Goal: Answer question/provide support: Share knowledge or assist other users

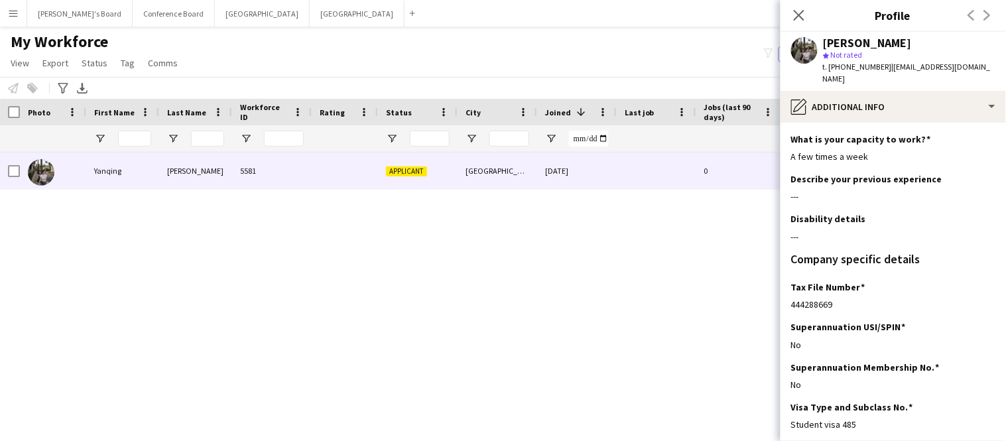
scroll to position [57, 0]
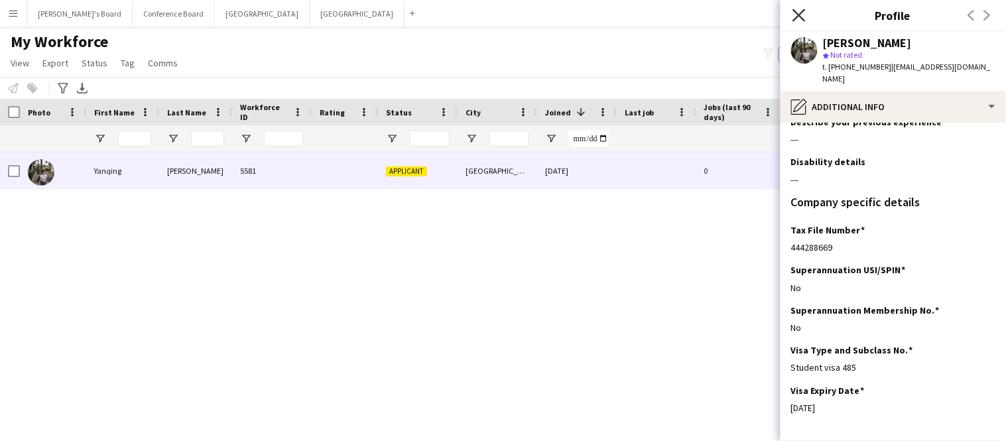
click at [795, 13] on icon "Close pop-in" at bounding box center [799, 15] width 13 height 13
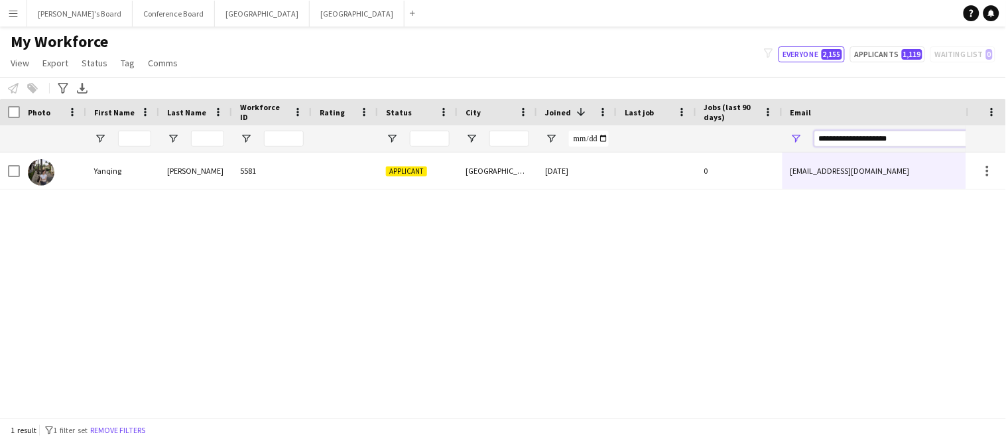
click at [910, 138] on input "**********" at bounding box center [926, 139] width 225 height 16
type input "*"
paste input "**********"
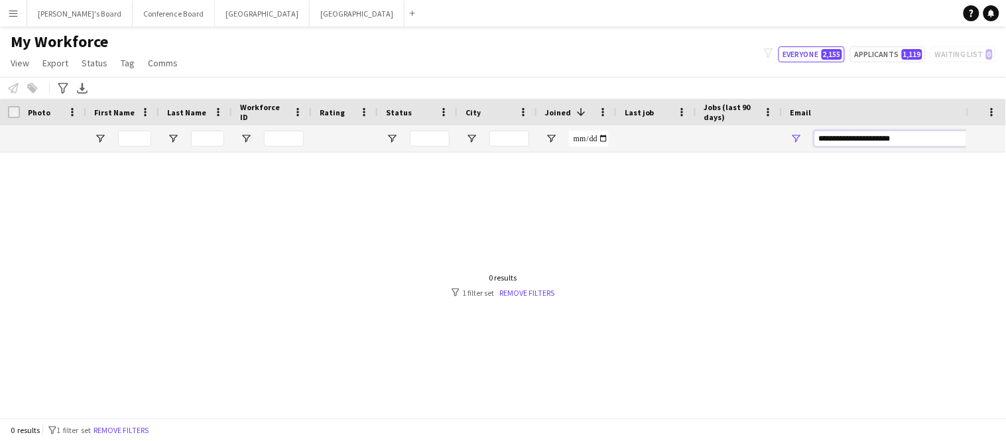
type input "**********"
click at [912, 137] on input "**********" at bounding box center [926, 139] width 225 height 16
type input "*"
paste input "**********"
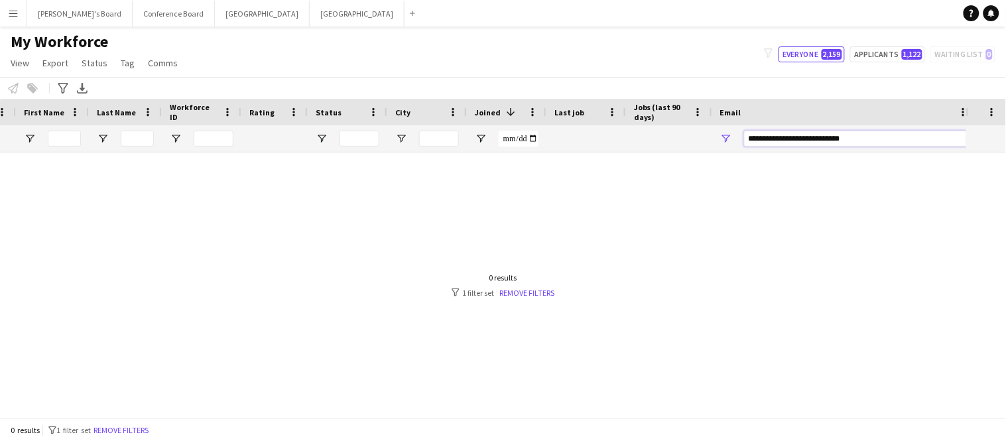
type input "**********"
click at [749, 137] on input "**********" at bounding box center [856, 139] width 225 height 16
click at [877, 132] on input "**********" at bounding box center [856, 139] width 225 height 16
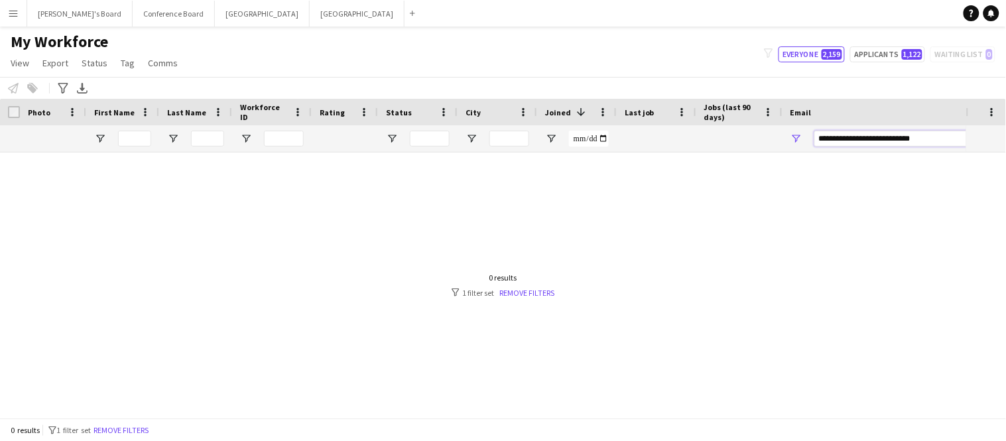
drag, startPoint x: 938, startPoint y: 140, endPoint x: 756, endPoint y: 132, distance: 182.6
click at [756, 132] on div at bounding box center [719, 138] width 1438 height 27
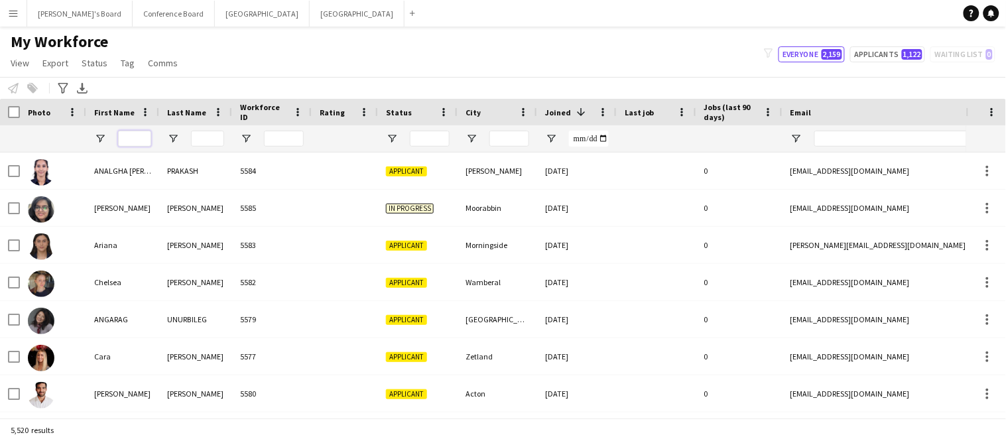
click at [129, 141] on input "First Name Filter Input" at bounding box center [134, 139] width 33 height 16
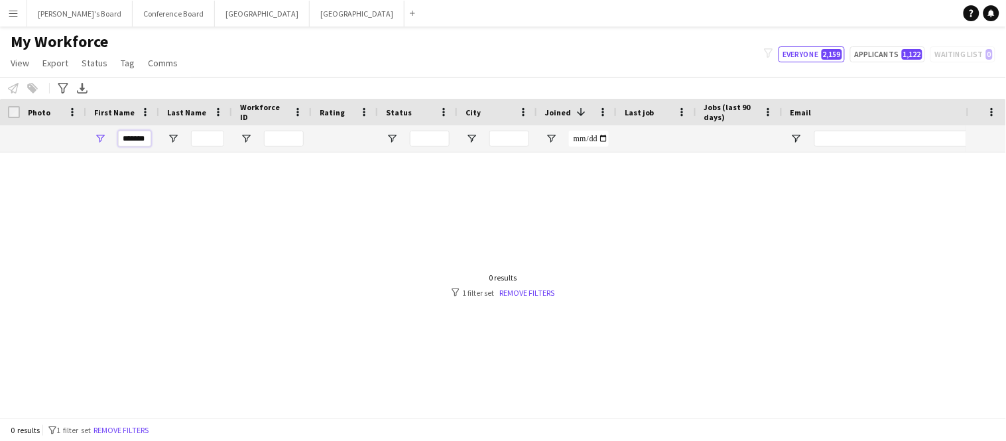
type input "*******"
click at [215, 141] on input "Last Name Filter Input" at bounding box center [207, 139] width 33 height 16
type input "*"
click at [149, 137] on input "*******" at bounding box center [134, 139] width 33 height 16
type input "*"
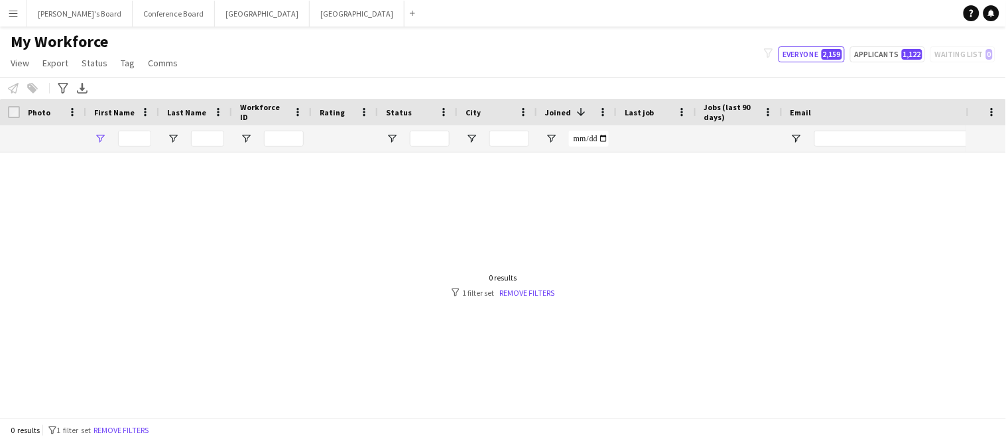
click at [525, 296] on link "Remove filters" at bounding box center [526, 293] width 55 height 10
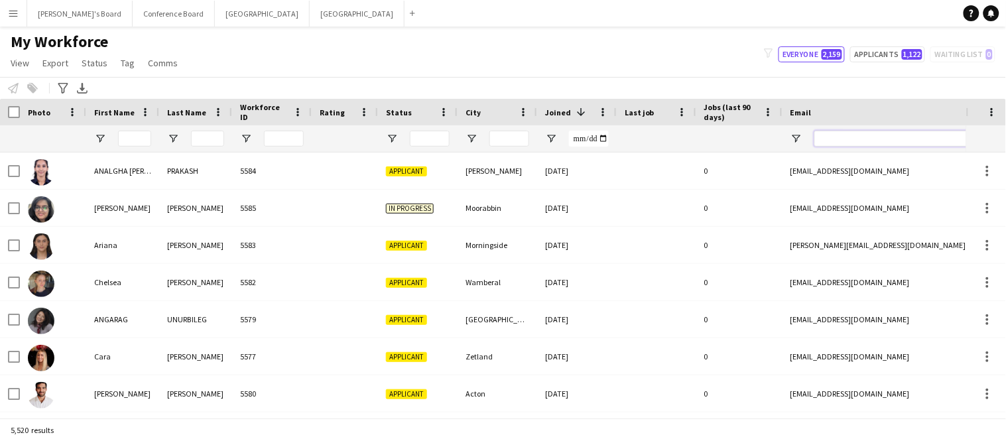
click at [843, 139] on input "Email Filter Input" at bounding box center [926, 139] width 225 height 16
paste input "**********"
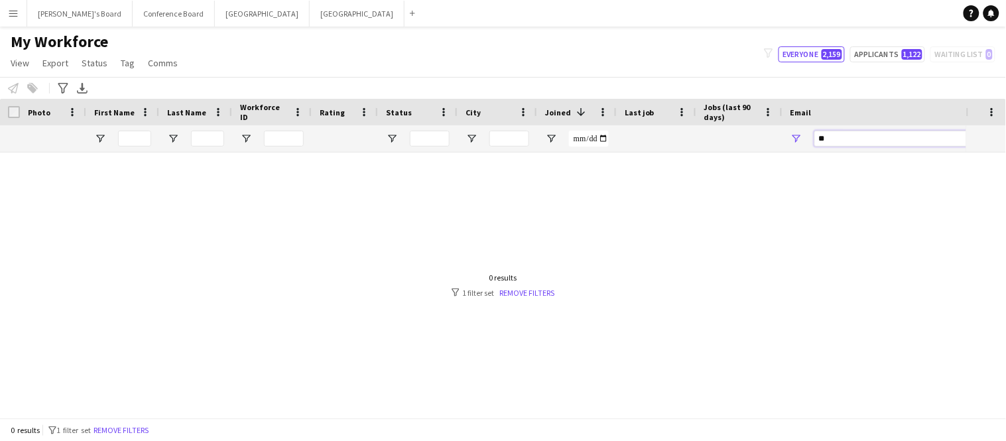
type input "*"
type input "****"
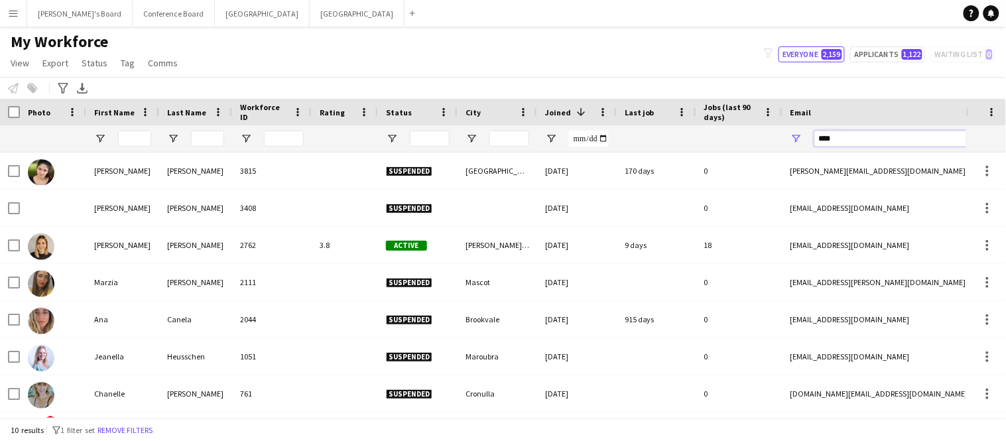
drag, startPoint x: 839, startPoint y: 141, endPoint x: 811, endPoint y: 131, distance: 29.4
click at [811, 131] on div "****" at bounding box center [915, 138] width 265 height 27
click at [129, 139] on input "First Name Filter Input" at bounding box center [134, 139] width 33 height 16
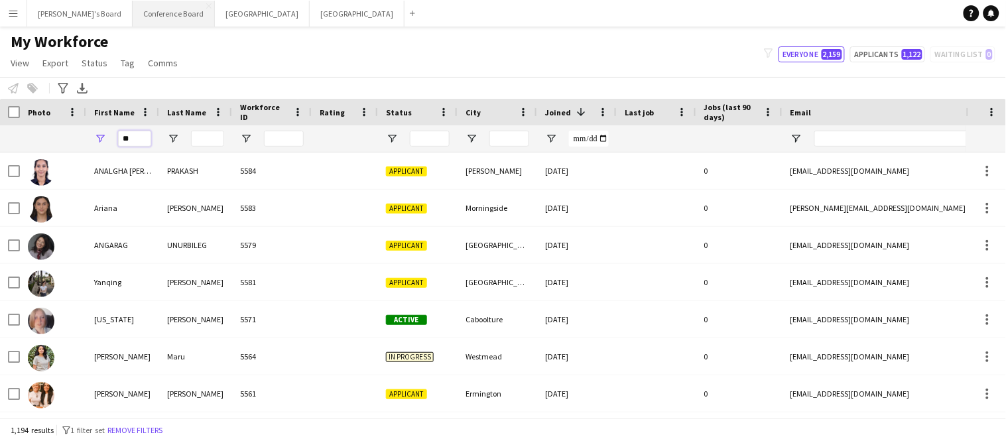
type input "**"
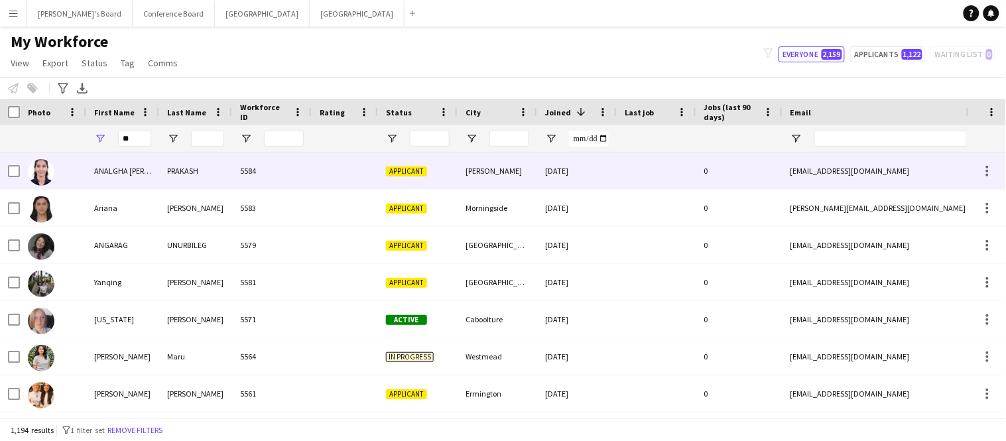
click at [509, 178] on div "[PERSON_NAME]" at bounding box center [498, 171] width 80 height 36
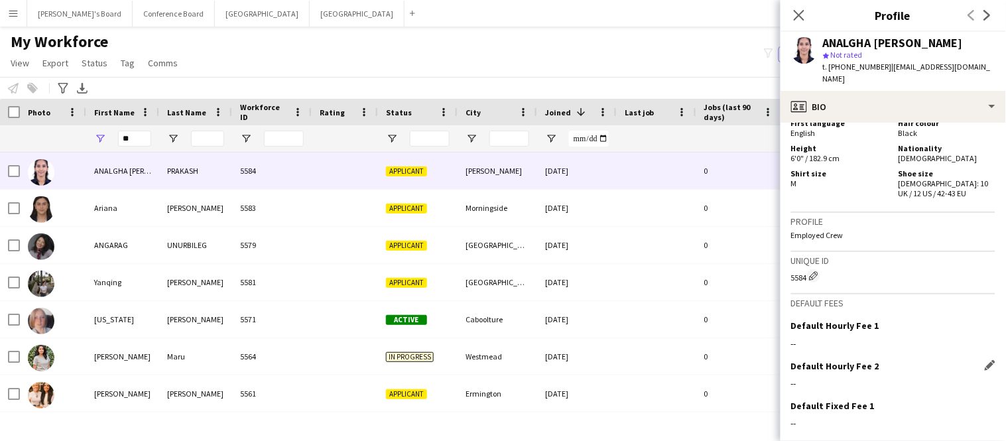
scroll to position [632, 0]
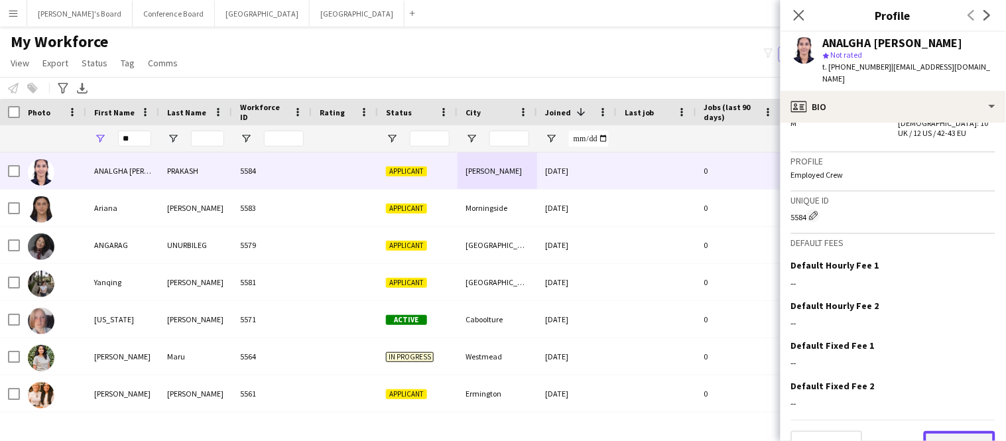
click at [962, 431] on button "Next" at bounding box center [960, 444] width 72 height 27
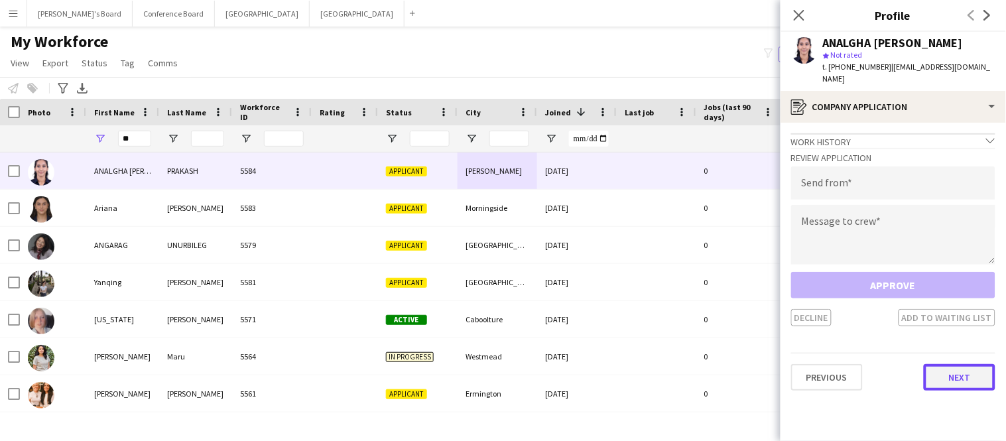
click at [952, 370] on button "Next" at bounding box center [960, 377] width 72 height 27
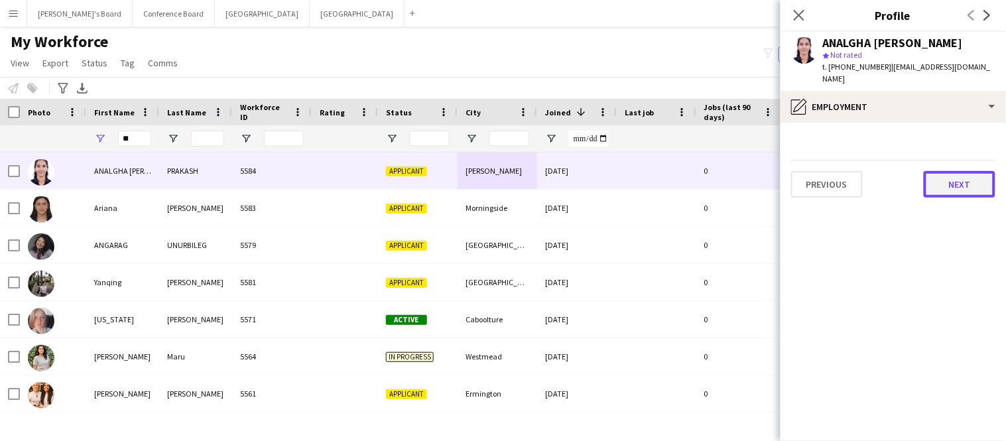
click at [958, 178] on button "Next" at bounding box center [960, 184] width 72 height 27
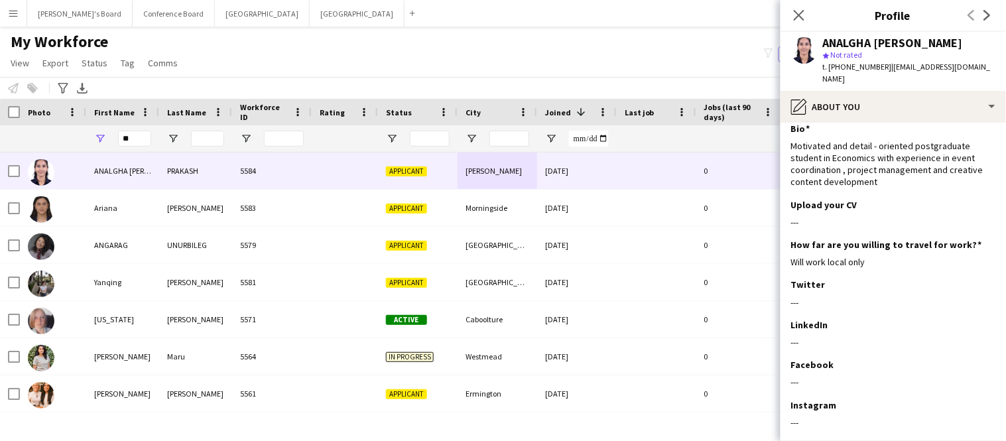
scroll to position [8, 0]
click at [798, 17] on icon at bounding box center [799, 15] width 13 height 13
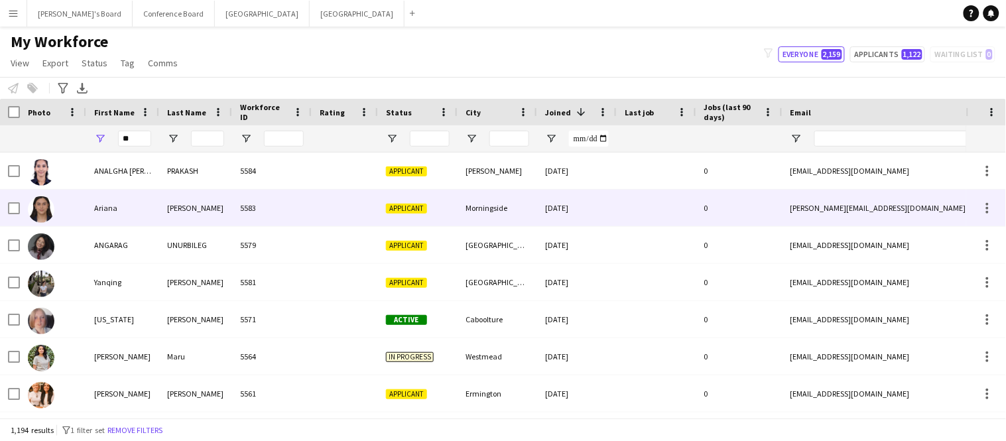
click at [162, 218] on div "[PERSON_NAME]" at bounding box center [195, 208] width 73 height 36
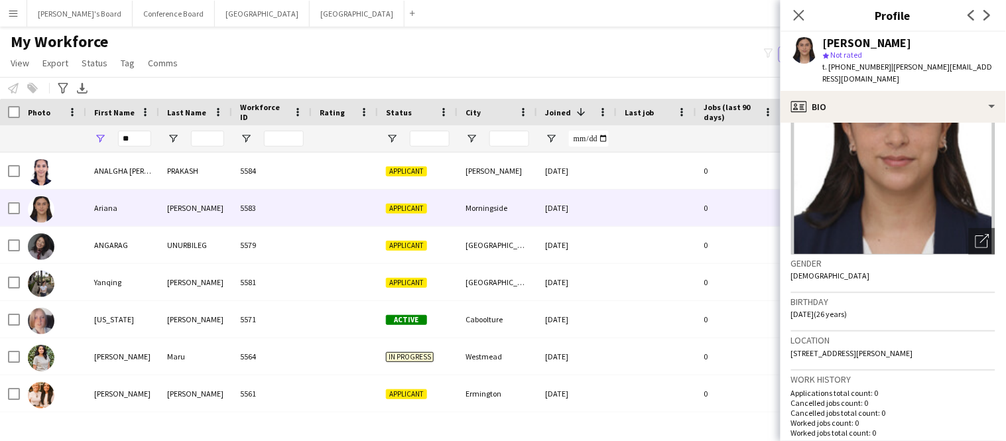
scroll to position [80, 0]
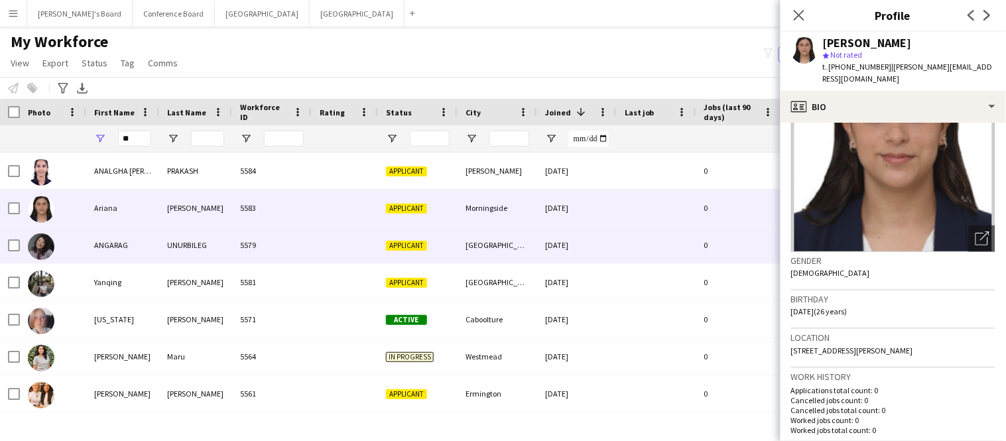
click at [255, 256] on div "5579" at bounding box center [272, 245] width 80 height 36
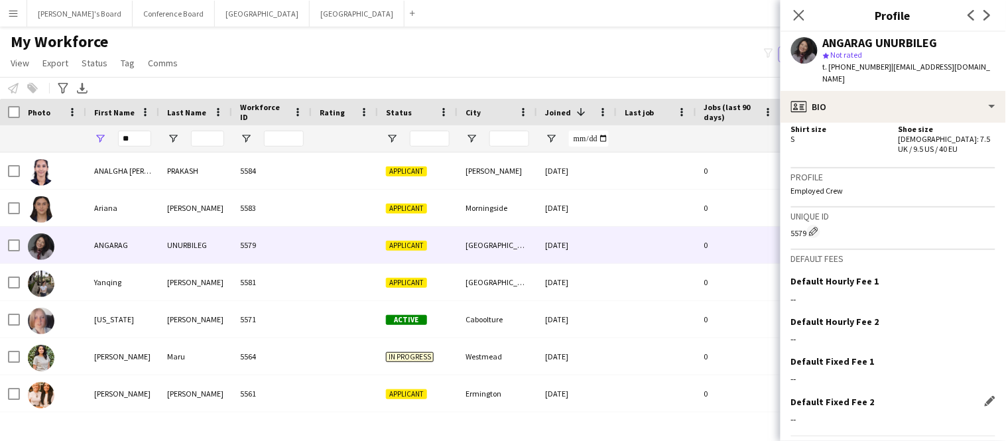
scroll to position [781, 0]
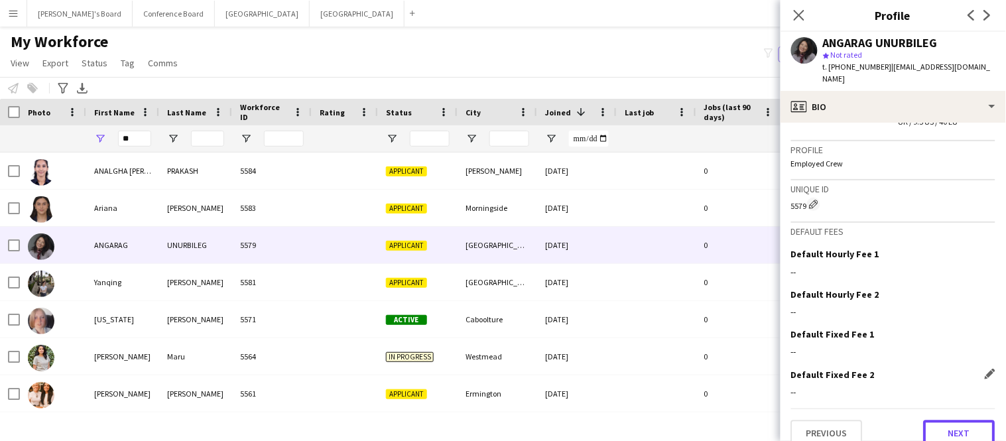
click at [981, 420] on button "Next" at bounding box center [960, 433] width 72 height 27
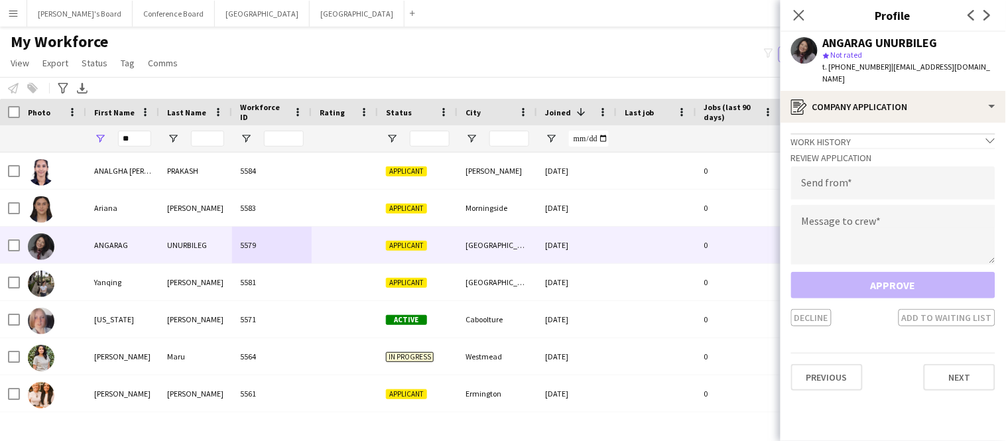
click at [981, 414] on app-crew-profile-application "Work history chevron-down Brand Ambassador Campus Group [DATE] — Present • 0 yr…" at bounding box center [893, 282] width 225 height 318
click at [969, 367] on button "Next" at bounding box center [960, 377] width 72 height 27
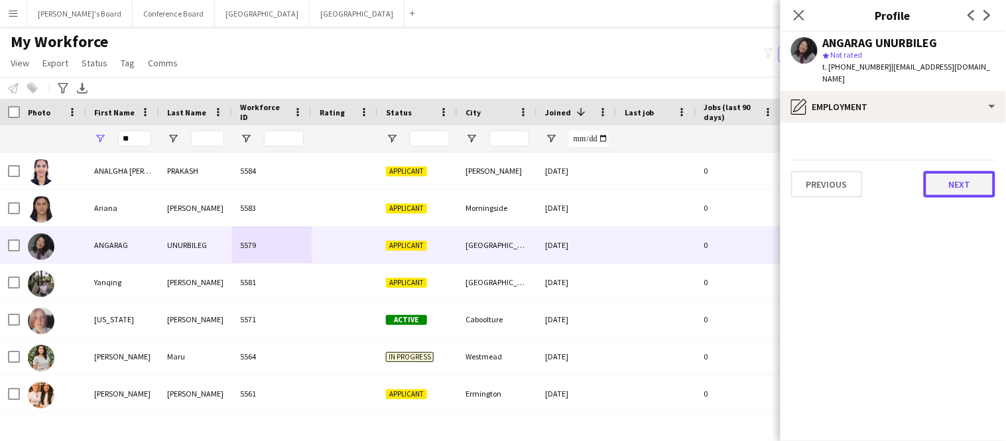
click at [964, 179] on button "Next" at bounding box center [960, 184] width 72 height 27
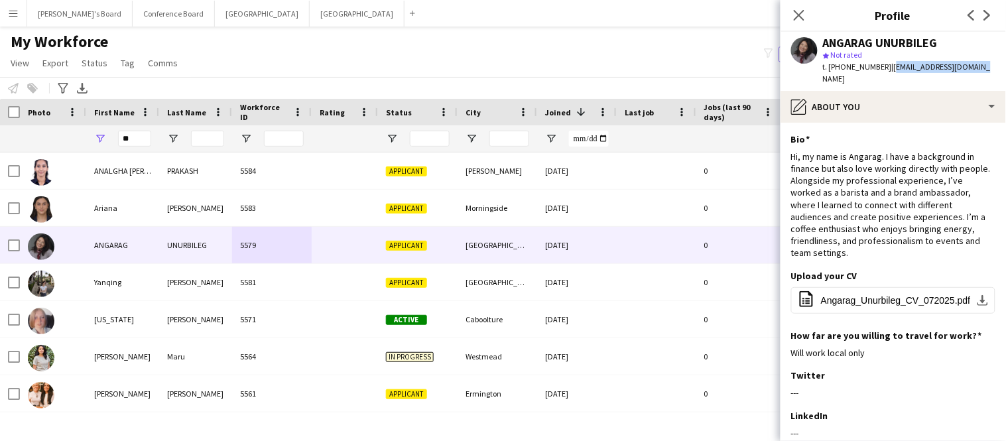
drag, startPoint x: 887, startPoint y: 68, endPoint x: 978, endPoint y: 72, distance: 91.6
click at [978, 72] on div "ANGARAG UNURBILEG star Not rated t. [PHONE_NUMBER] | [EMAIL_ADDRESS][DOMAIN_NAM…" at bounding box center [893, 61] width 225 height 59
copy span "[EMAIL_ADDRESS][DOMAIN_NAME]"
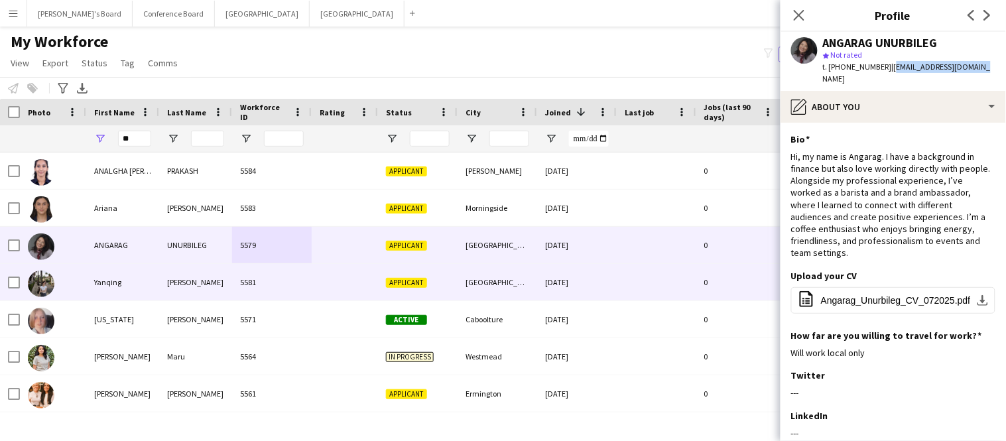
click at [171, 286] on div "[PERSON_NAME]" at bounding box center [195, 282] width 73 height 36
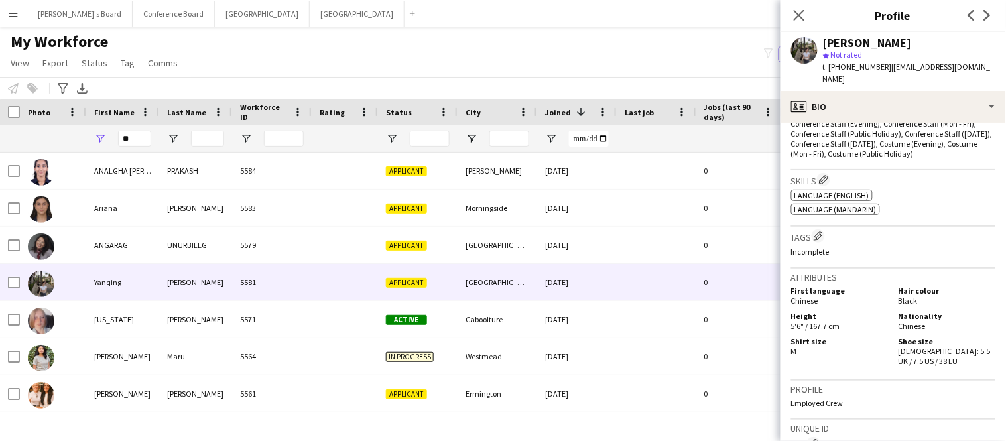
scroll to position [667, 0]
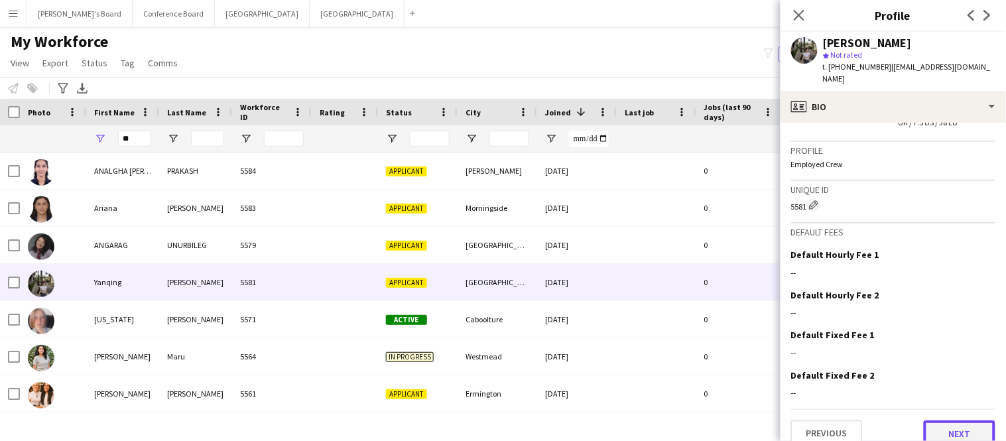
click at [983, 420] on button "Next" at bounding box center [960, 433] width 72 height 27
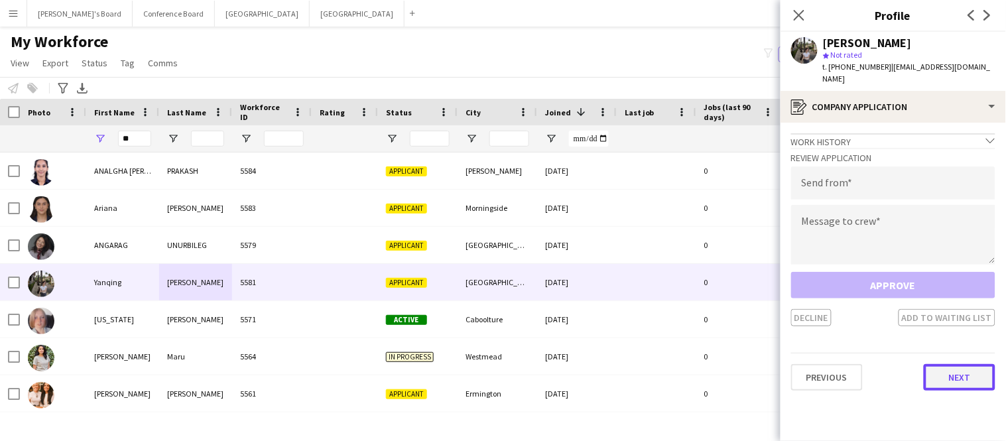
click at [957, 369] on button "Next" at bounding box center [960, 377] width 72 height 27
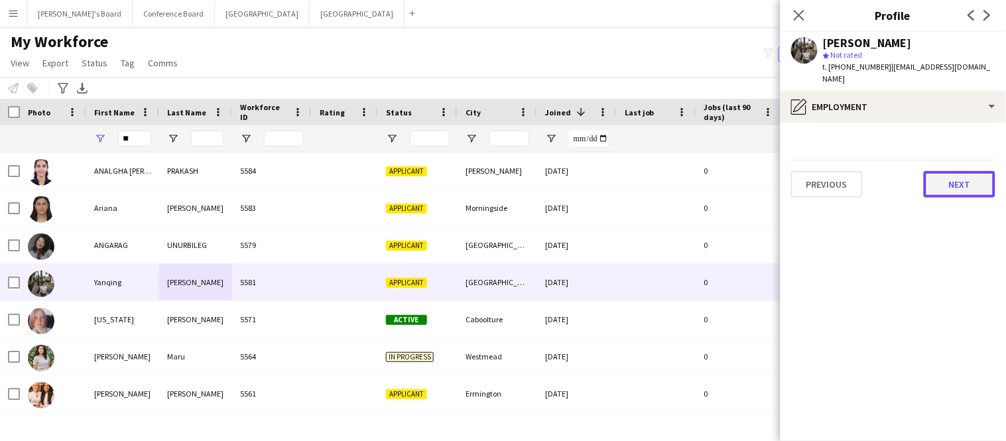
click at [952, 175] on button "Next" at bounding box center [960, 184] width 72 height 27
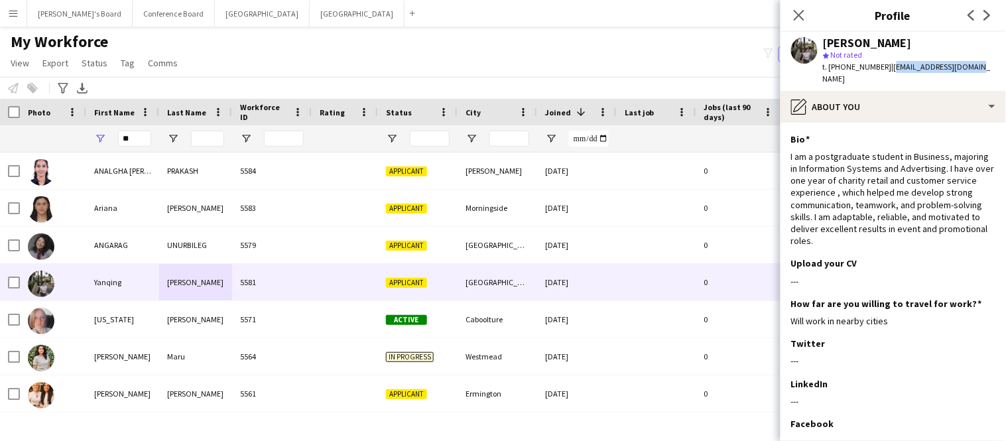
drag, startPoint x: 883, startPoint y: 68, endPoint x: 970, endPoint y: 75, distance: 87.8
click at [970, 75] on div "[PERSON_NAME] star Not rated t. [PHONE_NUMBER] | [EMAIL_ADDRESS][DOMAIN_NAME]" at bounding box center [893, 61] width 225 height 59
copy span "[EMAIL_ADDRESS][DOMAIN_NAME]"
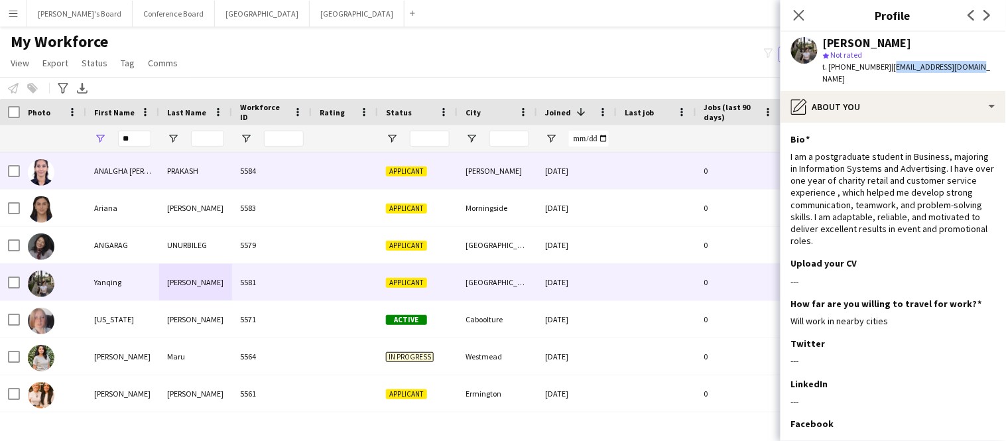
click at [134, 167] on div "ANALGHA [PERSON_NAME]" at bounding box center [122, 171] width 73 height 36
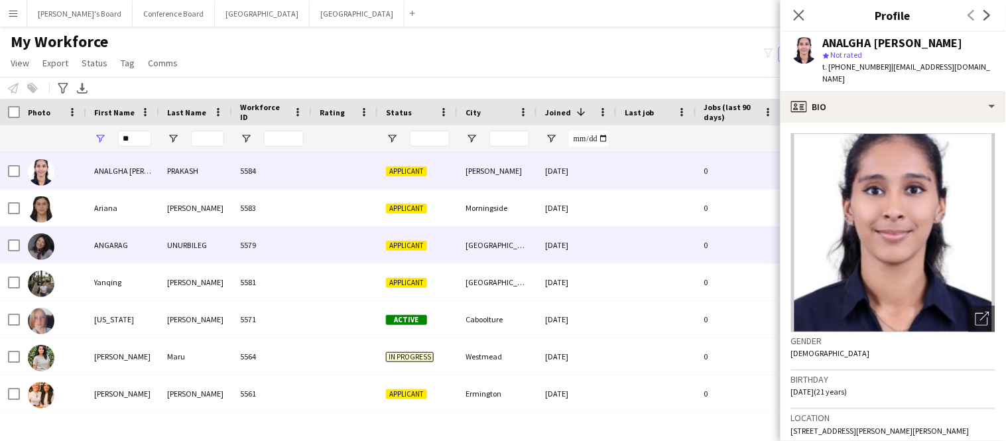
click at [145, 243] on div "ANGARAG" at bounding box center [122, 245] width 73 height 36
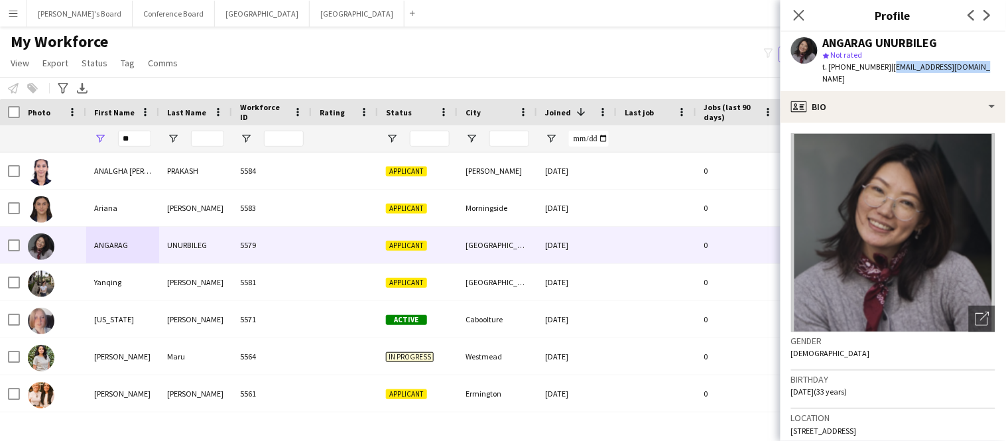
drag, startPoint x: 887, startPoint y: 67, endPoint x: 979, endPoint y: 69, distance: 92.2
click at [979, 69] on div "ANGARAG UNURBILEG star Not rated t. [PHONE_NUMBER] | [EMAIL_ADDRESS][DOMAIN_NAM…" at bounding box center [893, 61] width 225 height 59
copy span "[EMAIL_ADDRESS][DOMAIN_NAME]"
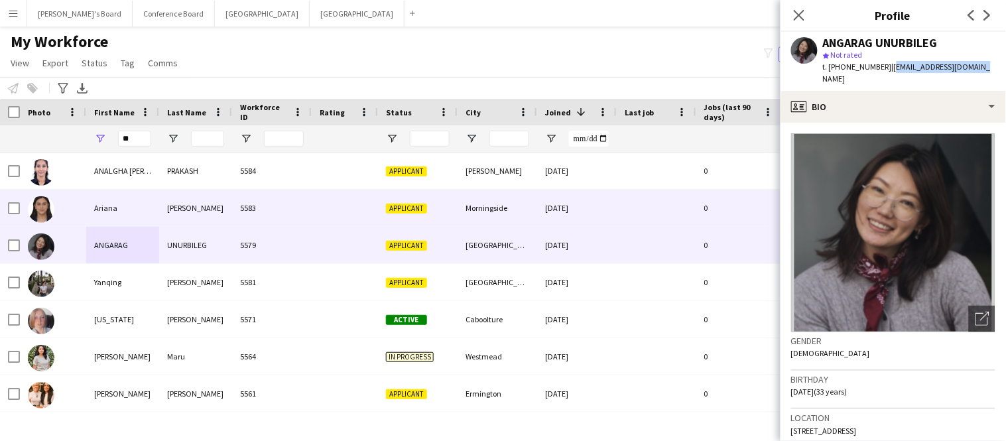
click at [159, 217] on div "[PERSON_NAME]" at bounding box center [195, 208] width 73 height 36
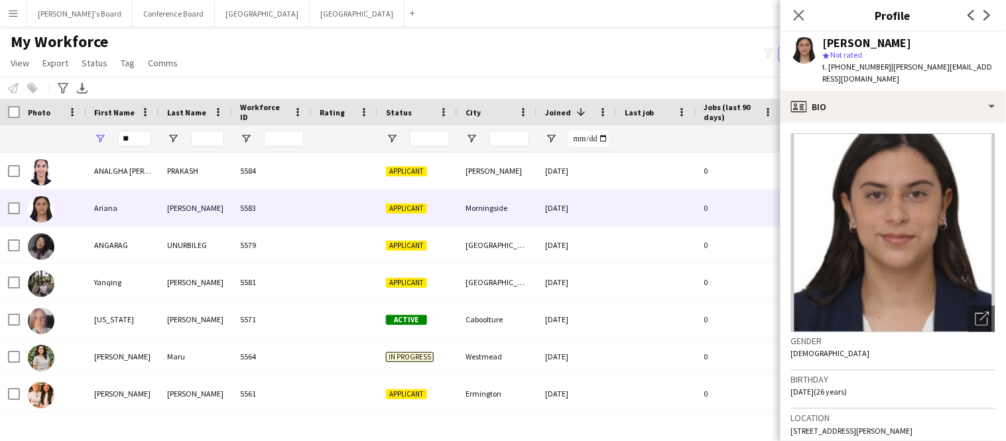
scroll to position [1, 0]
click at [883, 66] on span "| [PERSON_NAME][EMAIL_ADDRESS][DOMAIN_NAME]" at bounding box center [908, 73] width 170 height 22
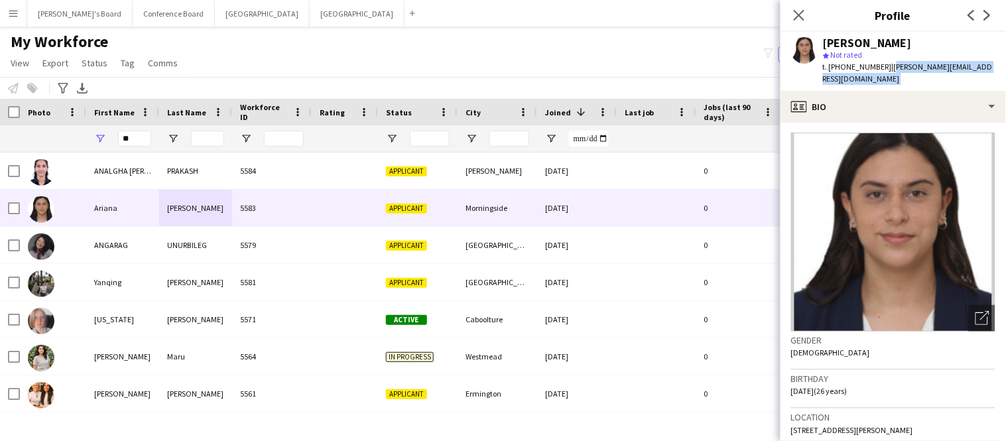
drag, startPoint x: 883, startPoint y: 66, endPoint x: 982, endPoint y: 72, distance: 99.0
click at [982, 72] on div "t. [PHONE_NUMBER] | [PERSON_NAME][EMAIL_ADDRESS][DOMAIN_NAME]" at bounding box center [909, 73] width 172 height 24
copy app-crew-profile "[PERSON_NAME][EMAIL_ADDRESS][DOMAIN_NAME] profile"
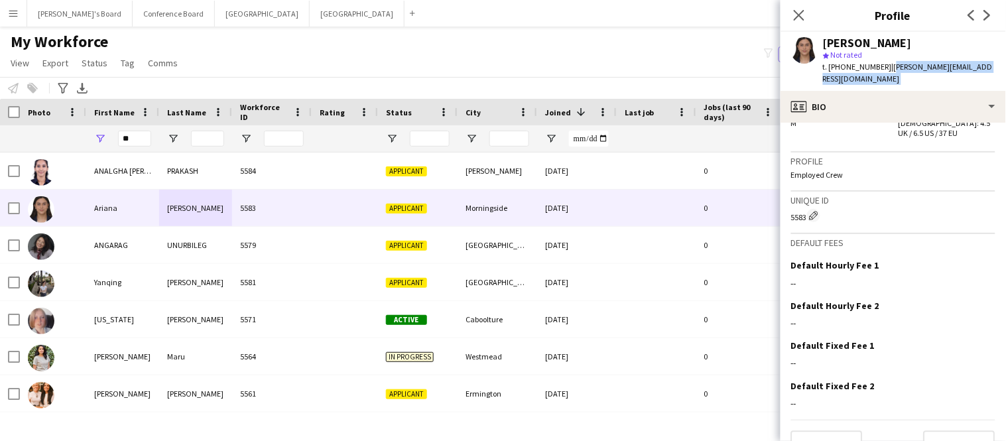
scroll to position [736, 0]
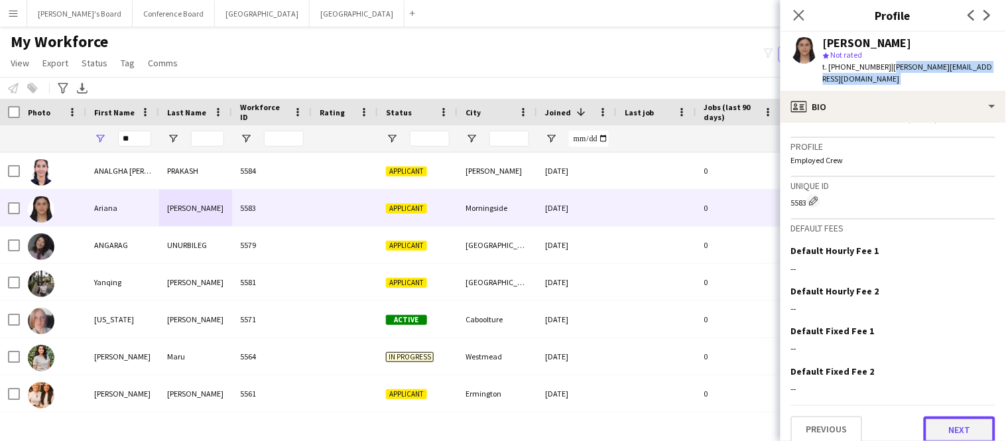
click at [945, 416] on button "Next" at bounding box center [960, 429] width 72 height 27
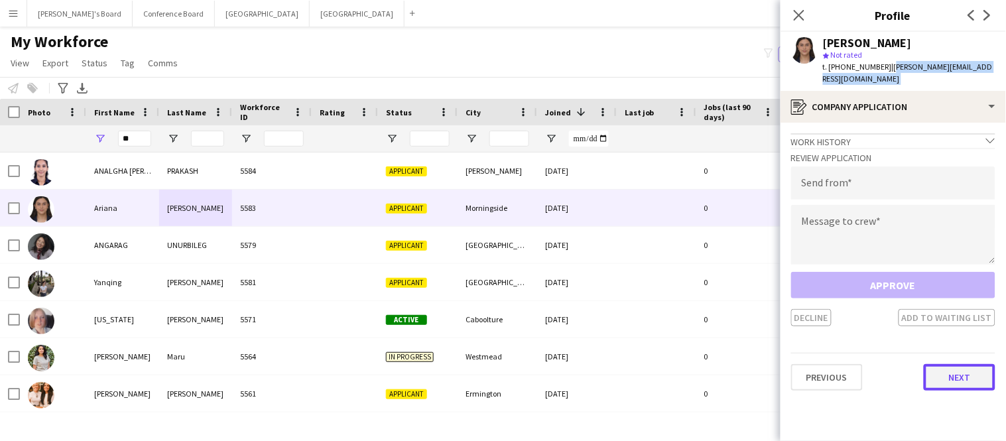
click at [946, 369] on button "Next" at bounding box center [960, 377] width 72 height 27
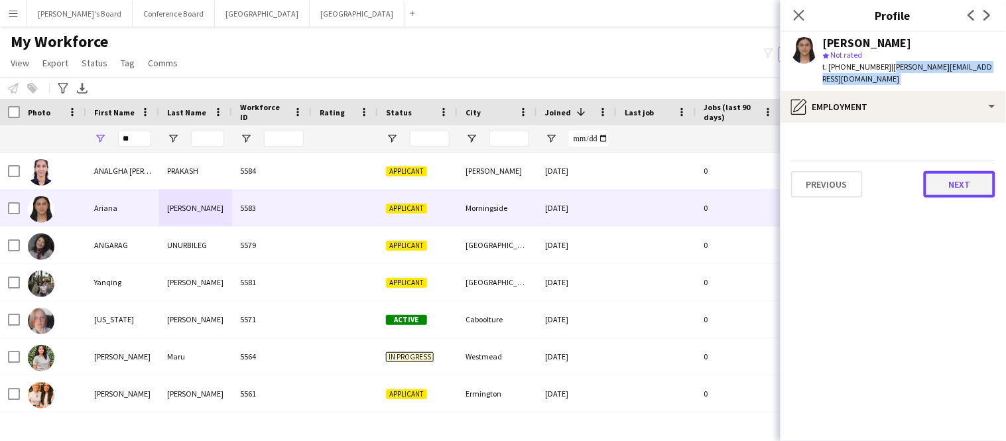
click at [955, 171] on button "Next" at bounding box center [960, 184] width 72 height 27
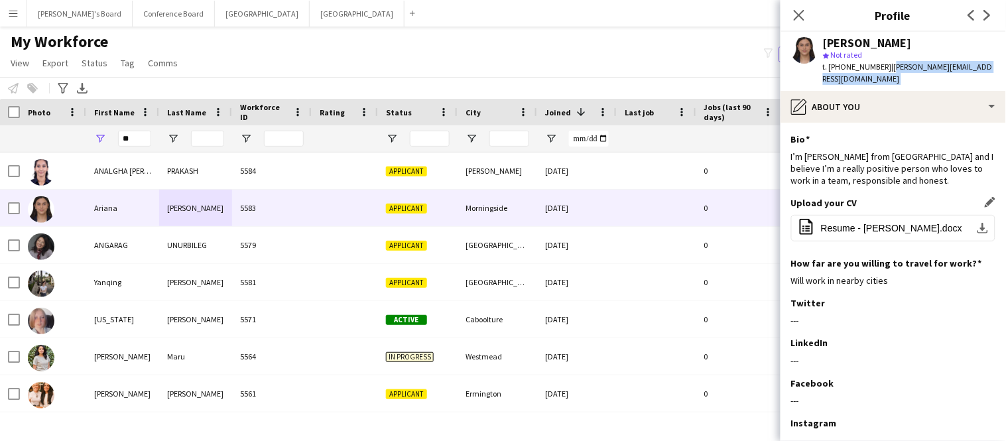
scroll to position [77, 0]
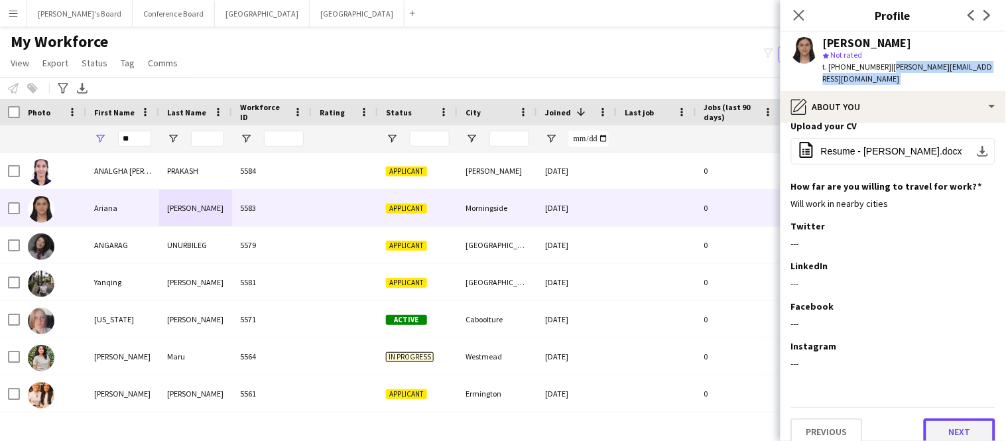
click at [936, 425] on button "Next" at bounding box center [960, 431] width 72 height 27
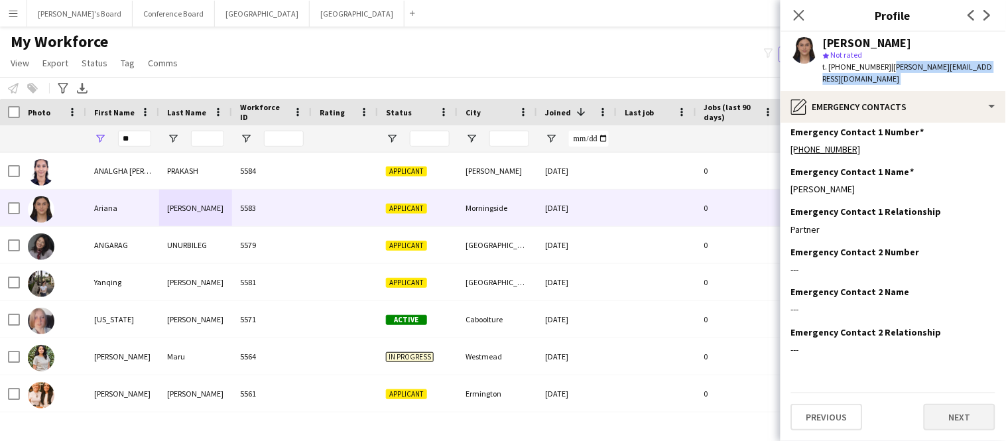
scroll to position [0, 0]
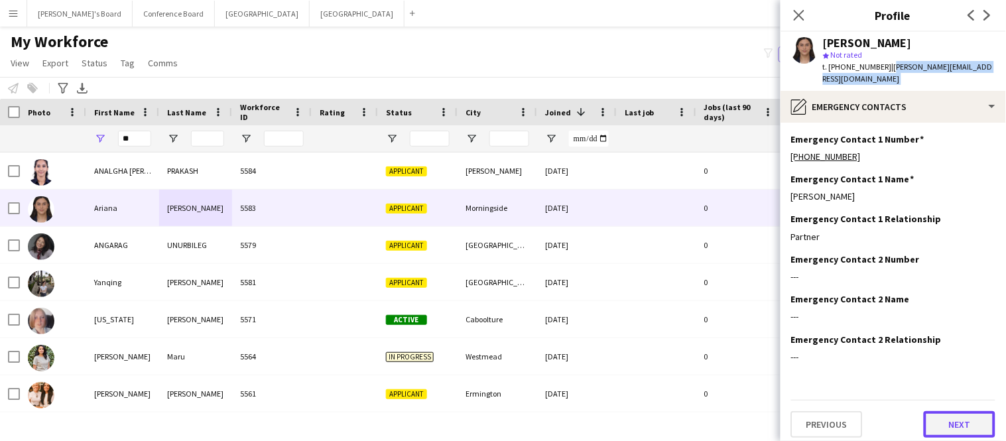
click at [936, 415] on button "Next" at bounding box center [960, 424] width 72 height 27
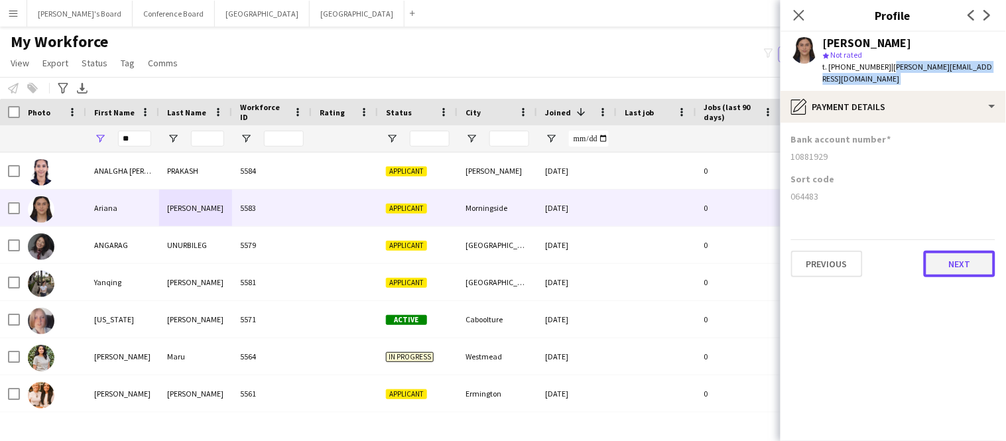
click at [958, 251] on button "Next" at bounding box center [960, 264] width 72 height 27
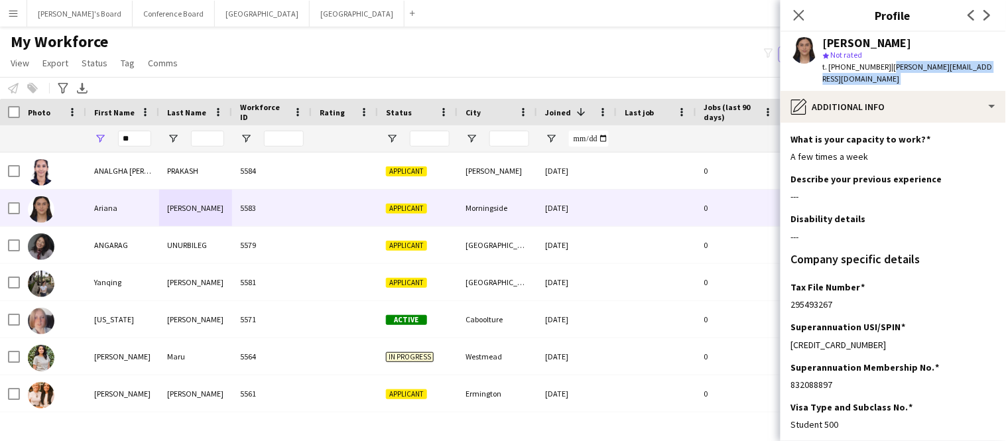
scroll to position [101, 0]
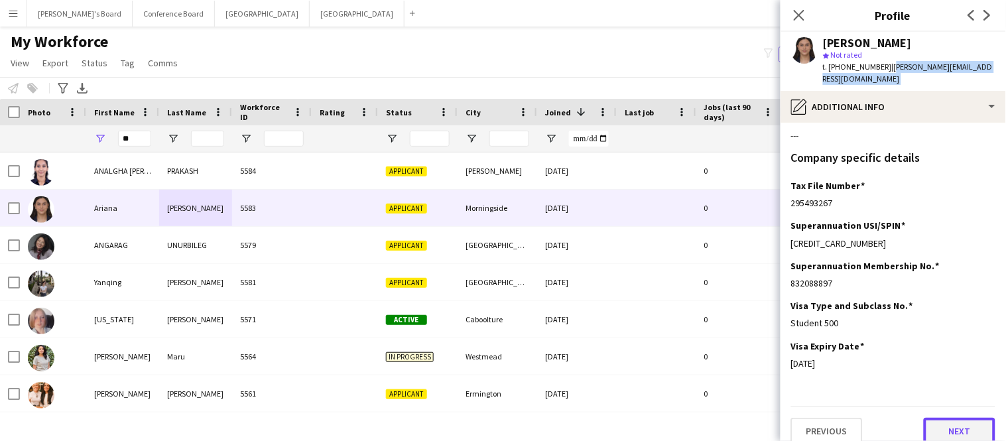
click at [938, 422] on button "Next" at bounding box center [960, 431] width 72 height 27
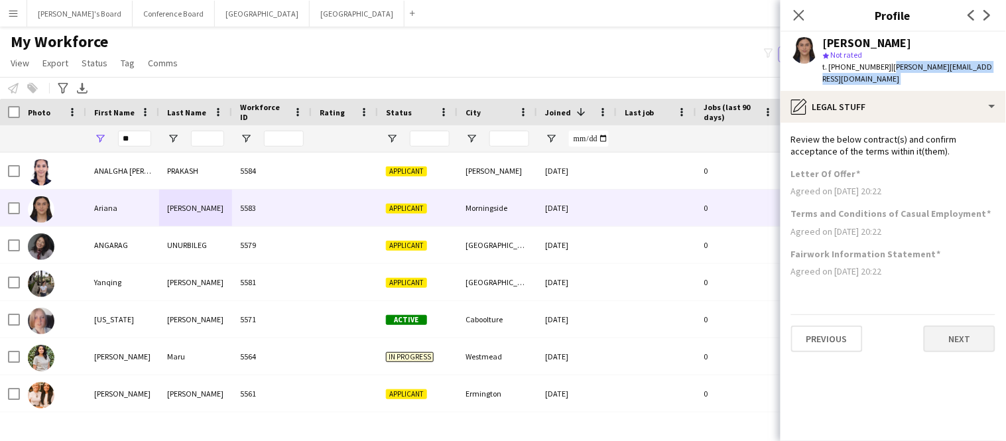
scroll to position [0, 0]
click at [950, 326] on button "Next" at bounding box center [960, 339] width 72 height 27
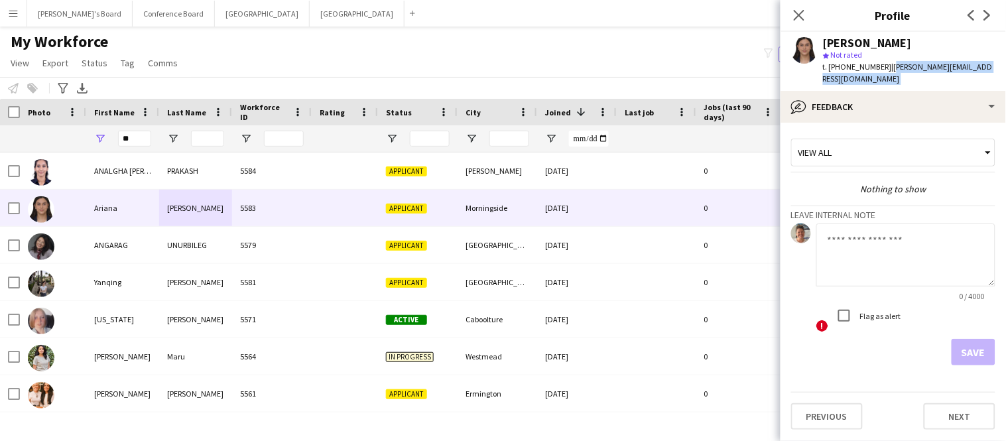
click at [842, 223] on textarea at bounding box center [905, 254] width 179 height 63
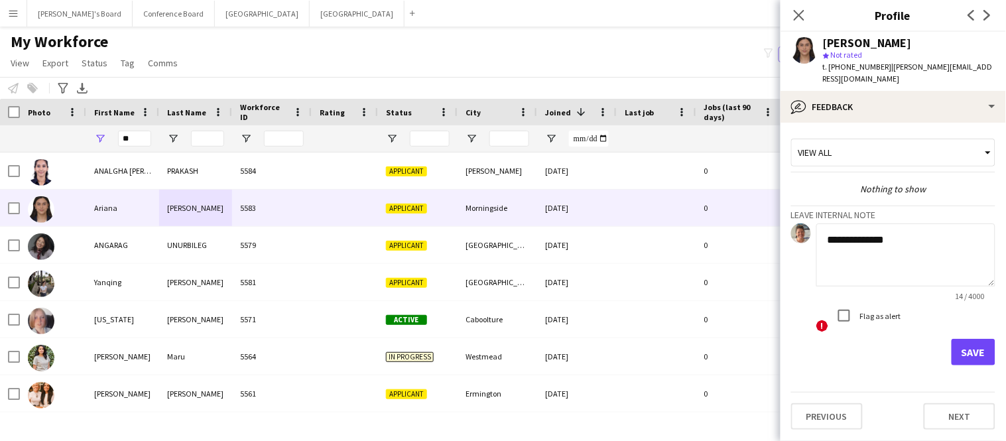
drag, startPoint x: 826, startPoint y: 229, endPoint x: 898, endPoint y: 227, distance: 71.6
click at [898, 227] on textarea "**********" at bounding box center [905, 254] width 179 height 63
type textarea "**********"
click at [970, 340] on button "Save" at bounding box center [974, 352] width 44 height 27
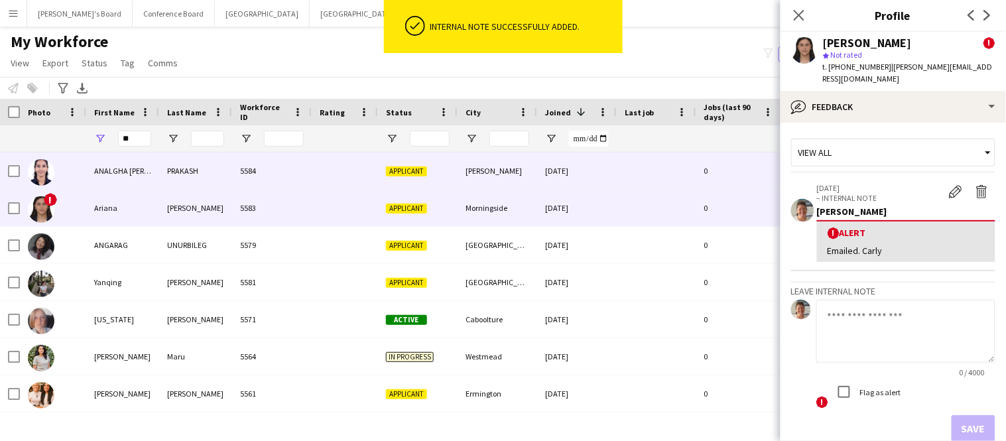
click at [176, 166] on div "PRAKASH" at bounding box center [195, 171] width 73 height 36
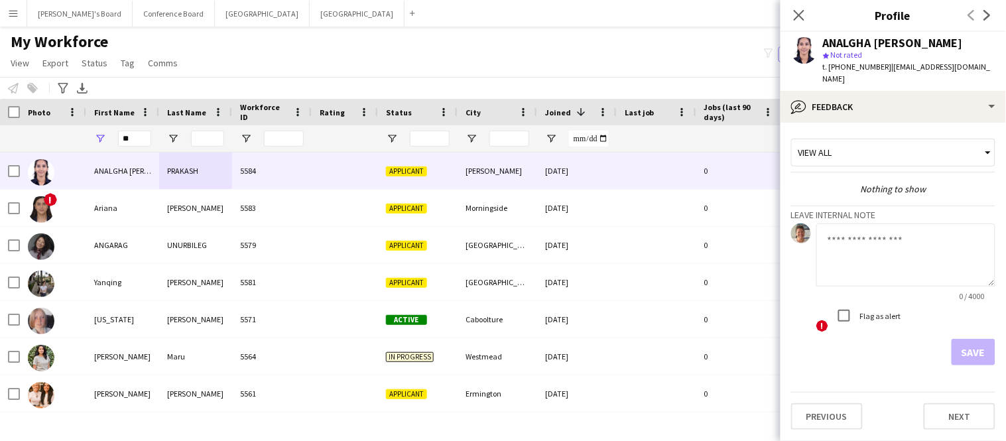
click at [851, 232] on textarea at bounding box center [905, 254] width 179 height 63
paste textarea "**********"
type textarea "**********"
click at [975, 348] on button "Save" at bounding box center [974, 352] width 44 height 27
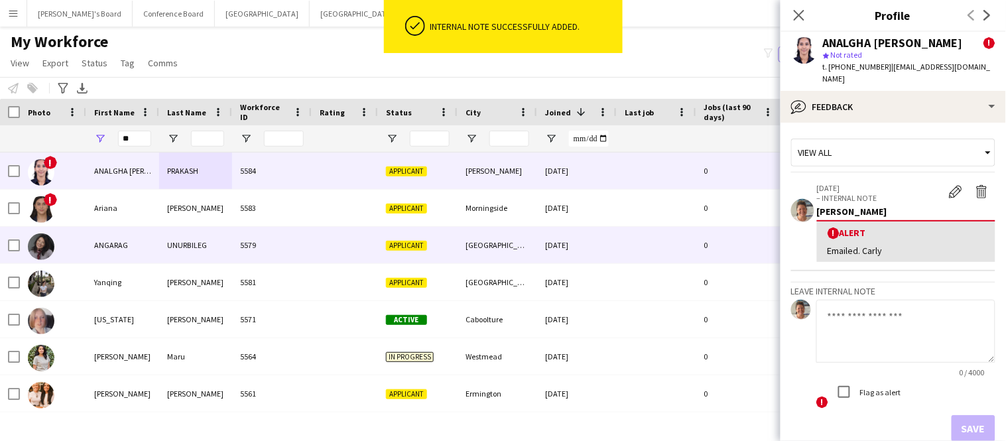
click at [159, 244] on div "UNURBILEG" at bounding box center [195, 245] width 73 height 36
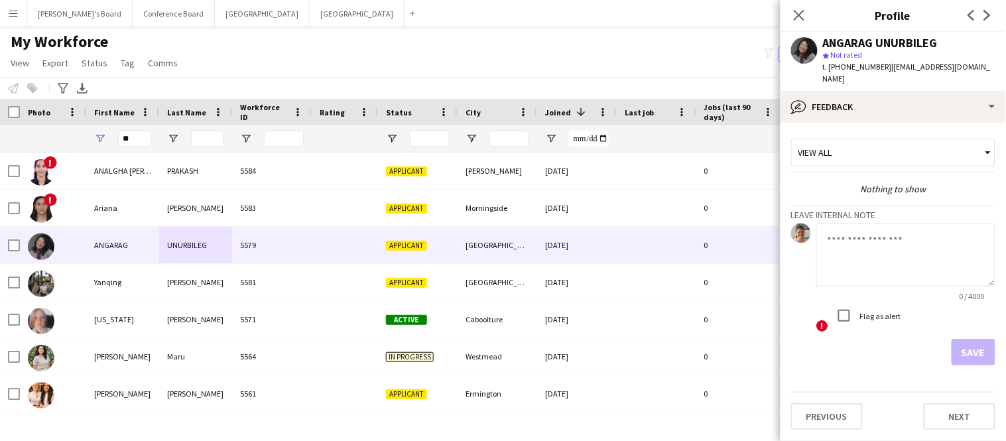
click at [847, 228] on textarea at bounding box center [905, 254] width 179 height 63
paste textarea "**********"
type textarea "**********"
click at [982, 339] on button "Save" at bounding box center [974, 352] width 44 height 27
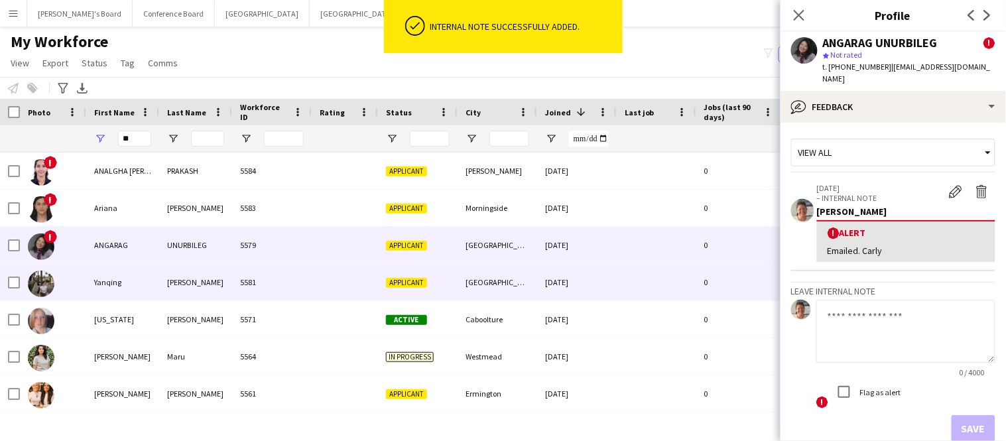
click at [125, 283] on div "Yanqing" at bounding box center [122, 282] width 73 height 36
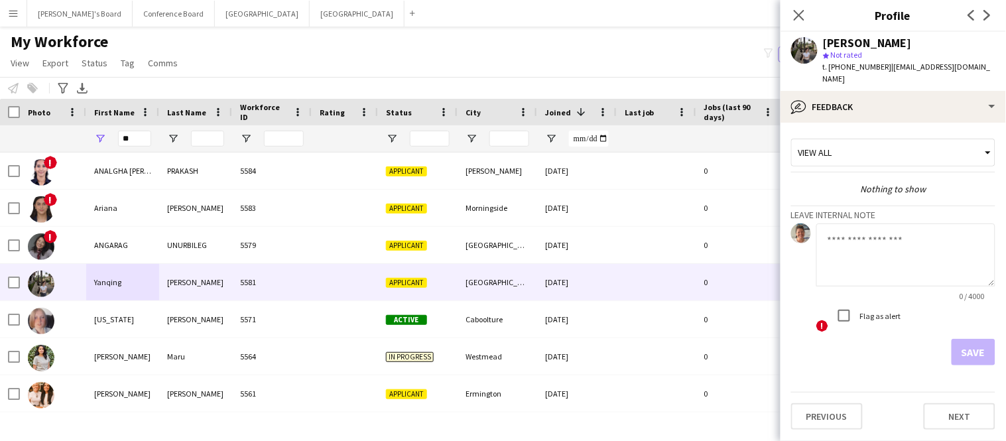
click at [848, 223] on textarea at bounding box center [905, 254] width 179 height 63
paste textarea "**********"
type textarea "**********"
click at [970, 339] on button "Save" at bounding box center [974, 352] width 44 height 27
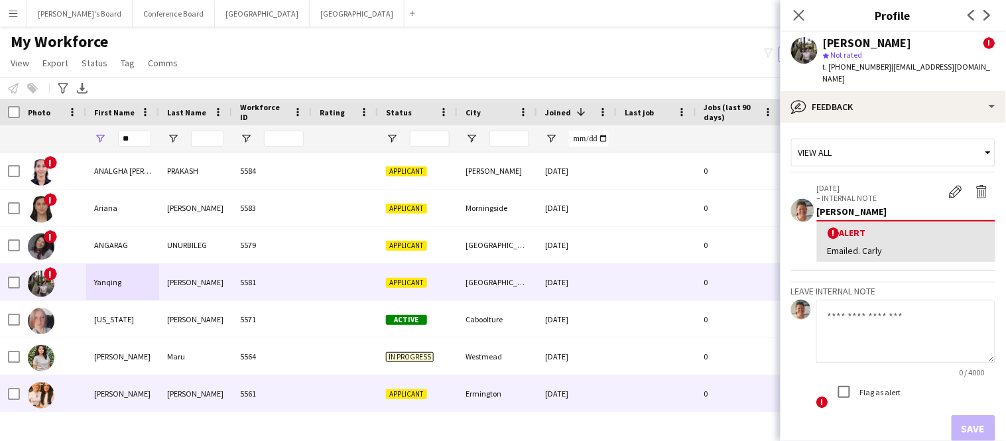
click at [251, 395] on div "5561" at bounding box center [272, 393] width 80 height 36
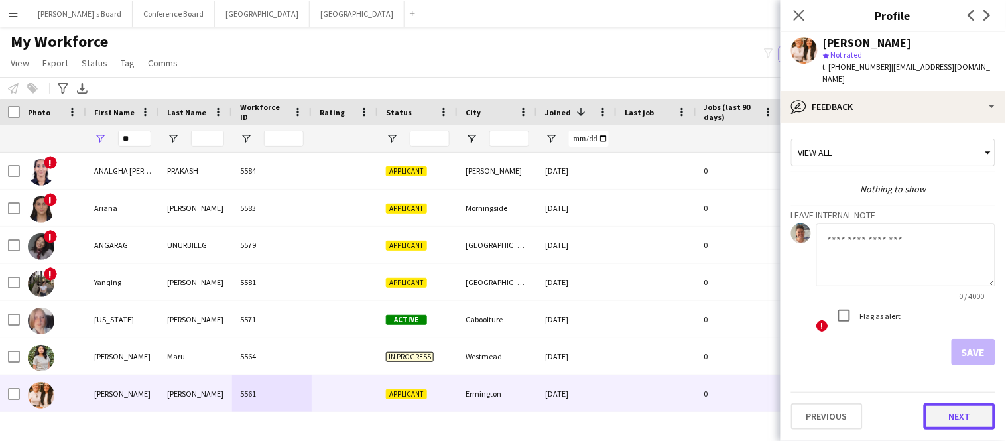
click at [936, 406] on button "Next" at bounding box center [960, 416] width 72 height 27
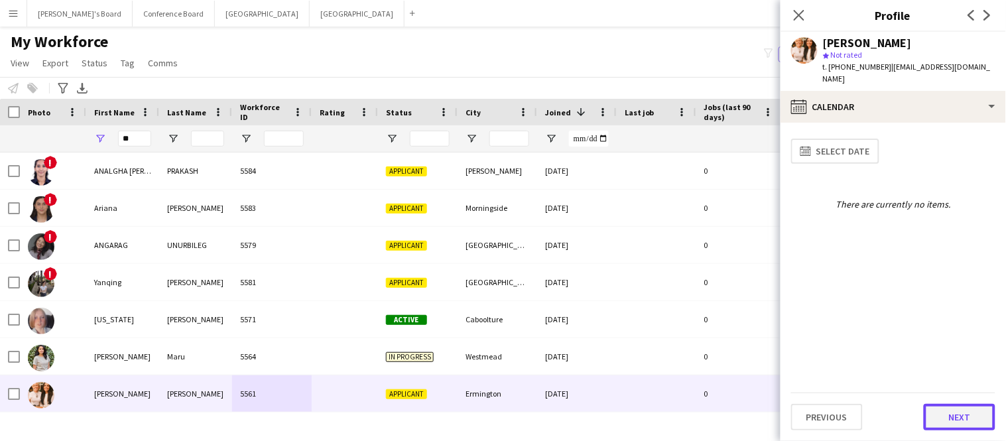
click at [938, 411] on button "Next" at bounding box center [960, 417] width 72 height 27
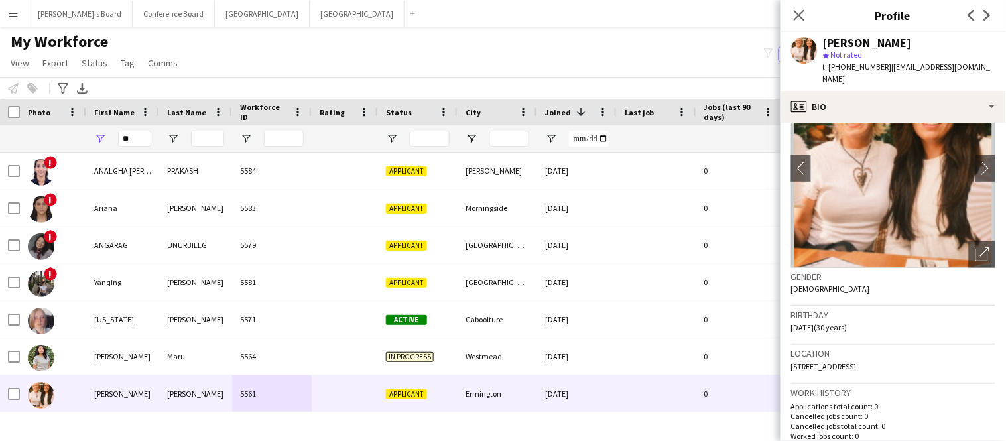
scroll to position [62, 0]
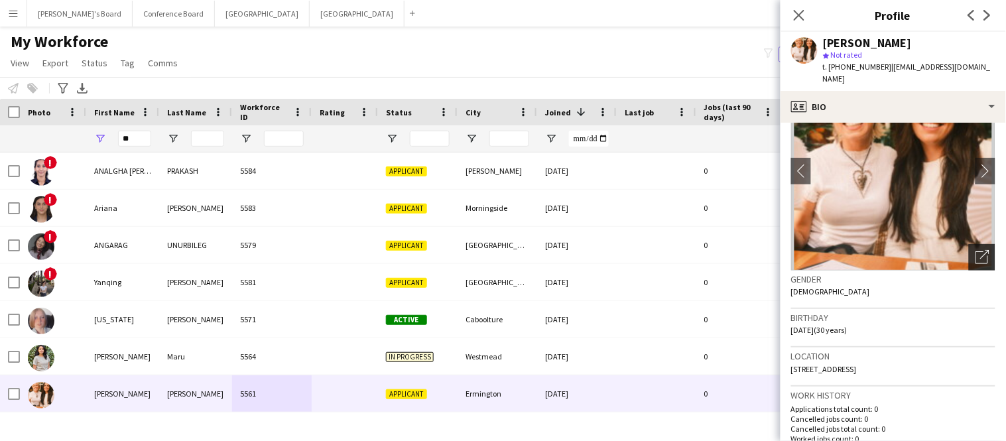
click at [978, 251] on icon at bounding box center [982, 257] width 13 height 13
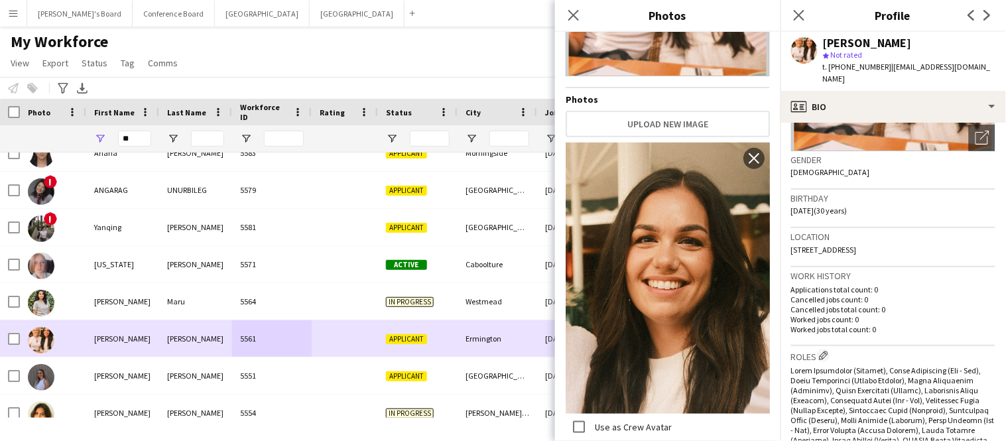
scroll to position [0, 0]
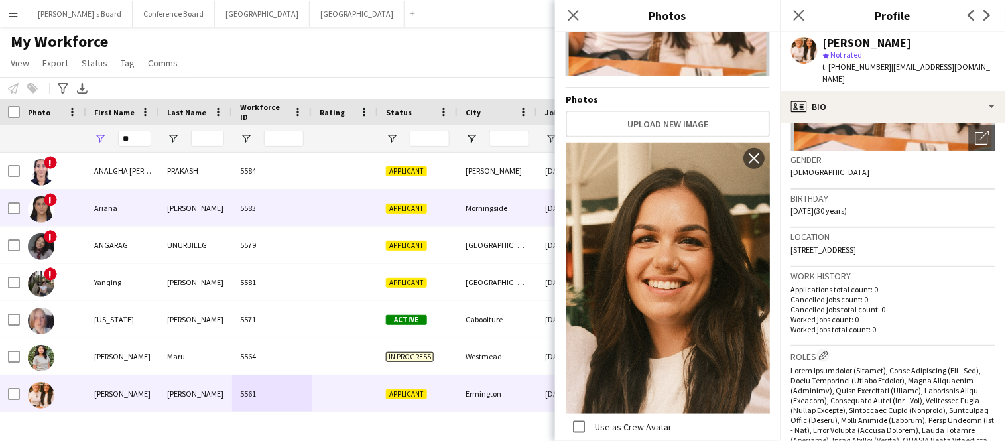
click at [405, 220] on div "Applicant" at bounding box center [418, 208] width 80 height 36
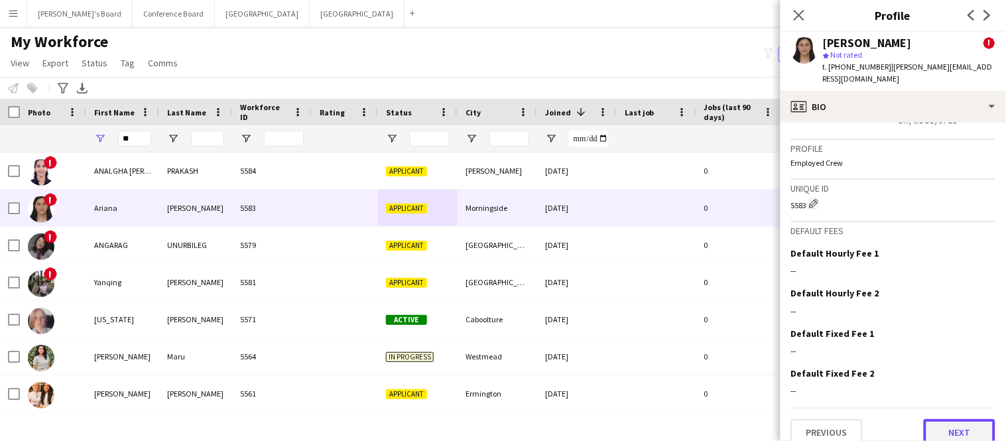
click at [932, 419] on button "Next" at bounding box center [960, 432] width 72 height 27
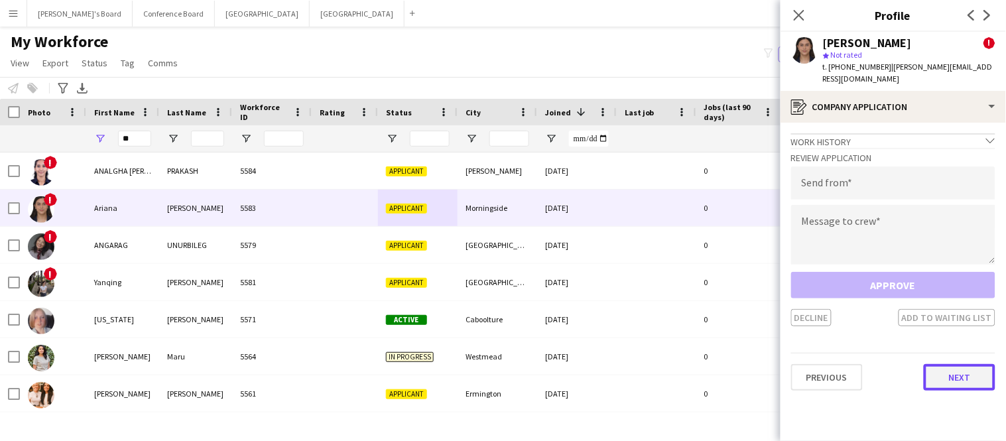
click at [938, 364] on button "Next" at bounding box center [960, 377] width 72 height 27
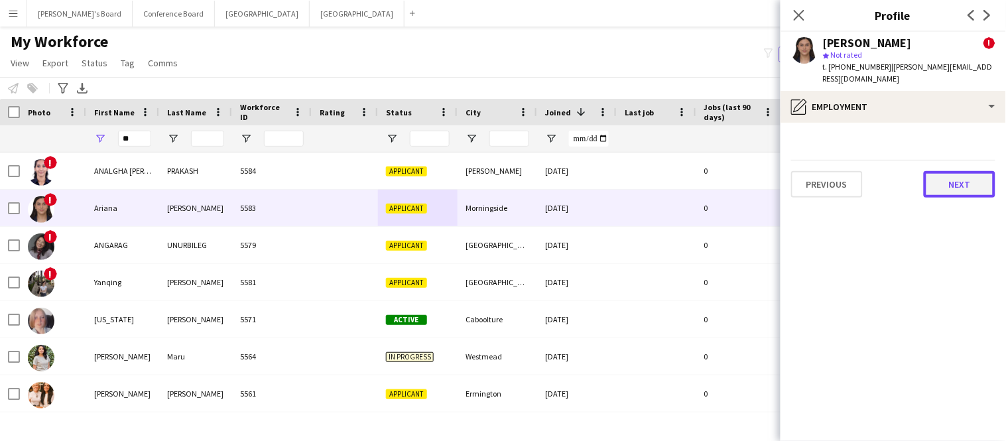
click at [964, 171] on button "Next" at bounding box center [960, 184] width 72 height 27
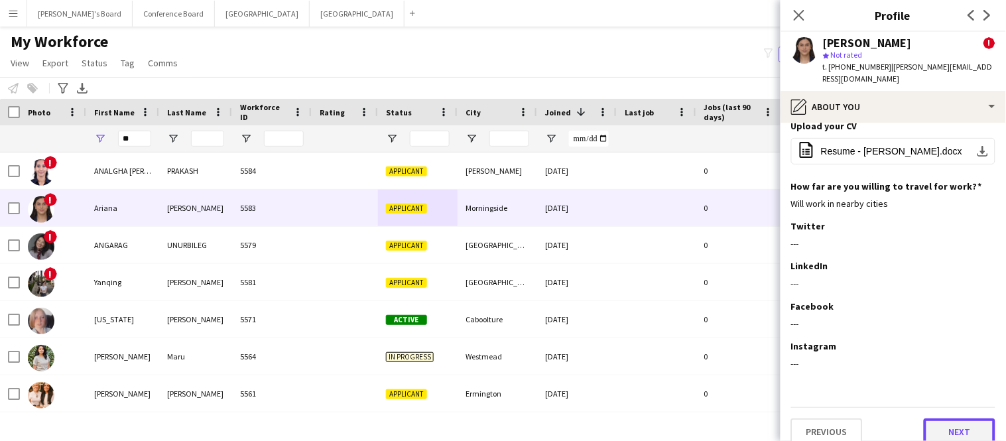
click at [932, 422] on button "Next" at bounding box center [960, 431] width 72 height 27
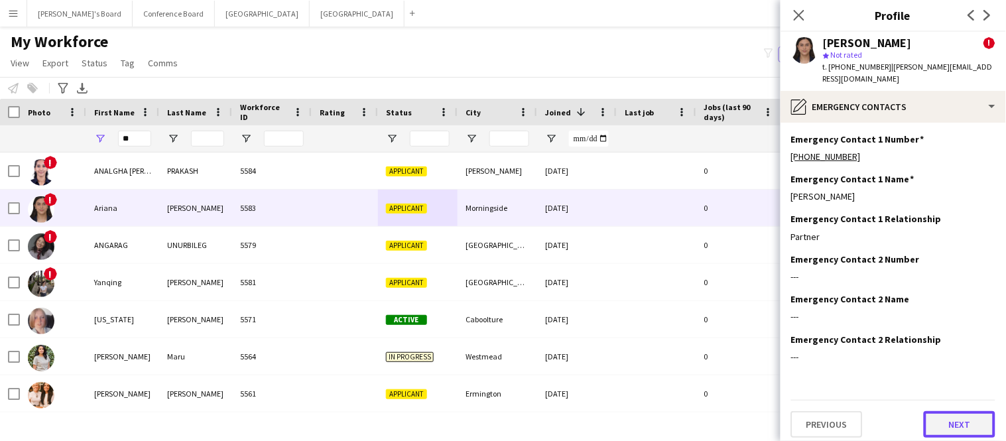
click at [932, 419] on button "Next" at bounding box center [960, 424] width 72 height 27
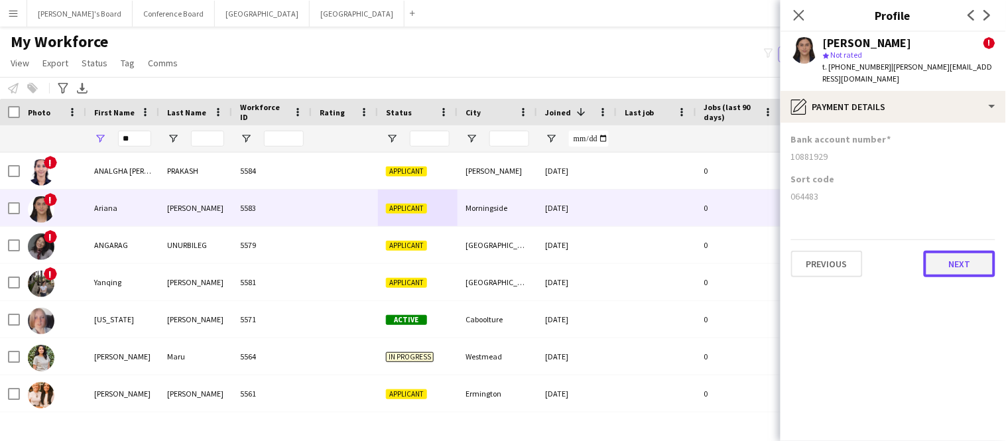
click at [946, 252] on button "Next" at bounding box center [960, 264] width 72 height 27
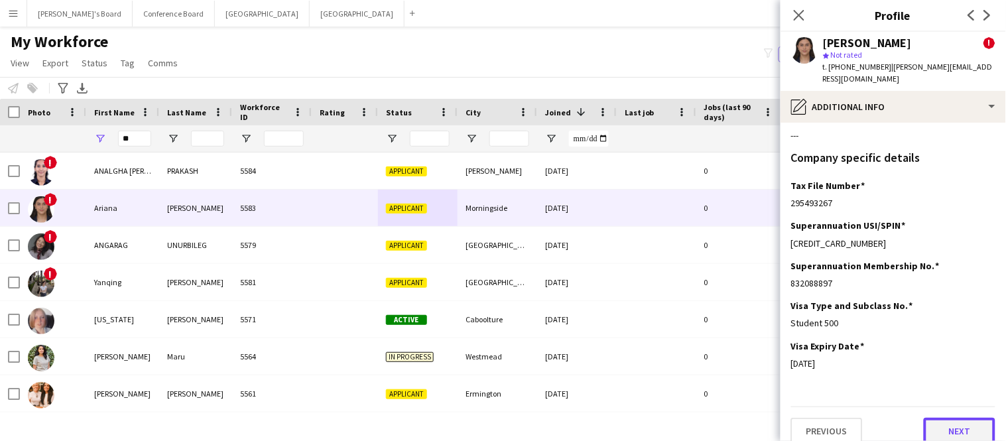
click at [939, 418] on button "Next" at bounding box center [960, 431] width 72 height 27
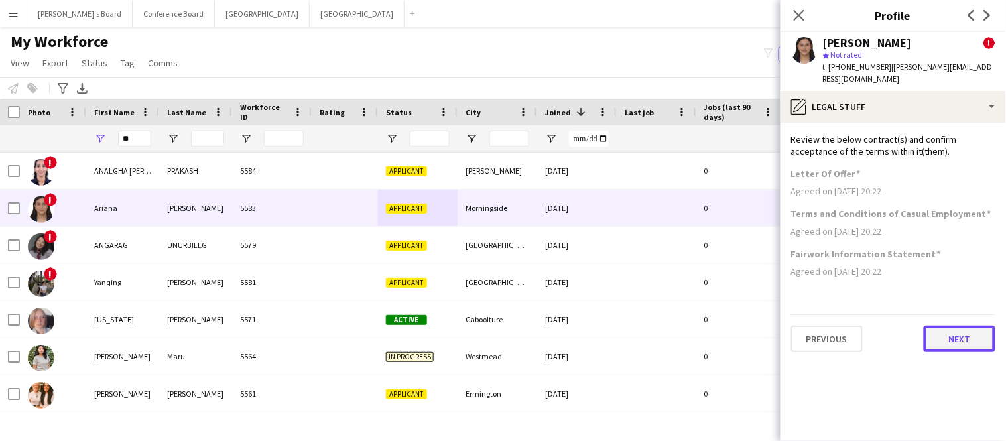
click at [948, 331] on button "Next" at bounding box center [960, 339] width 72 height 27
